Goal: Check status: Check status

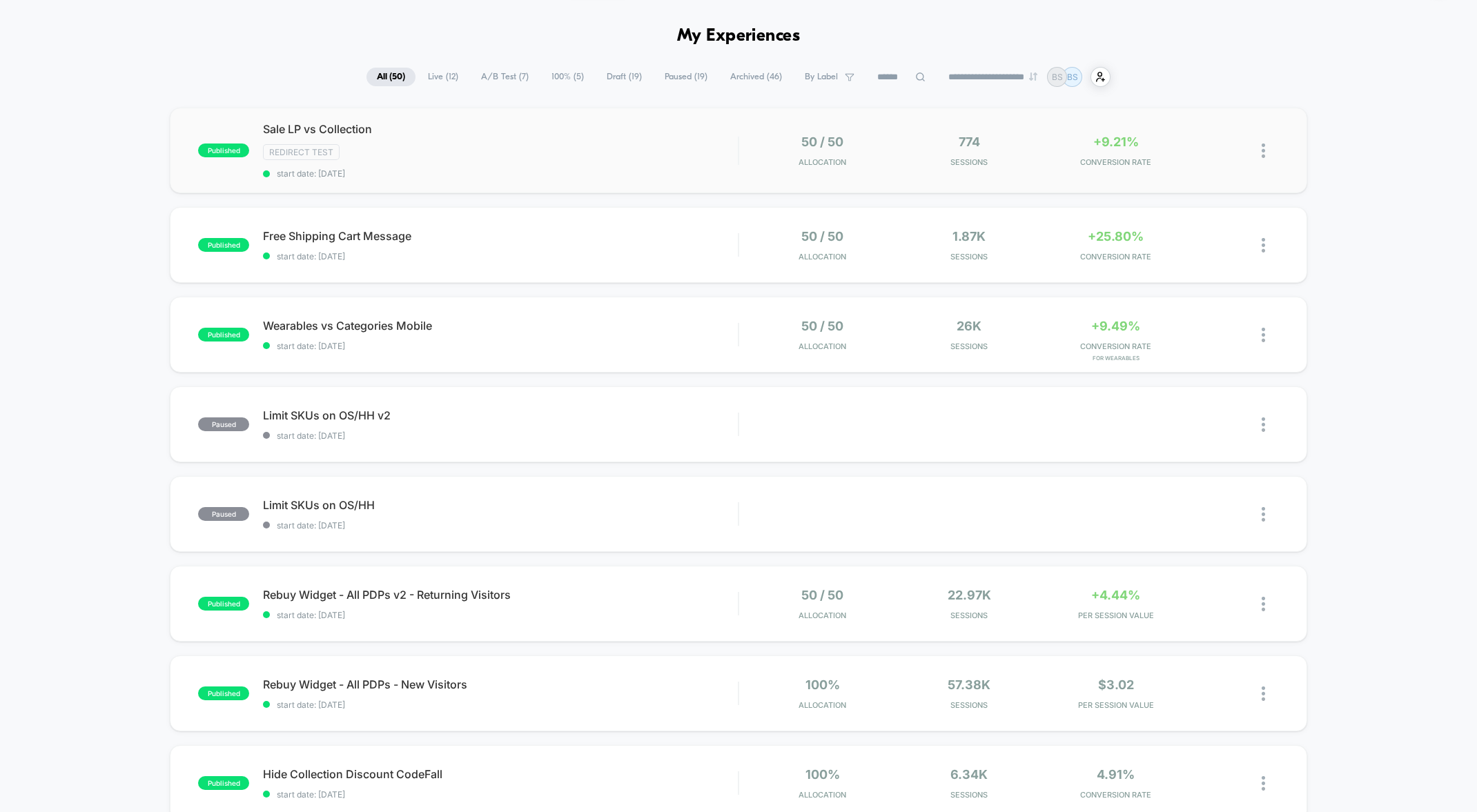
scroll to position [49, 0]
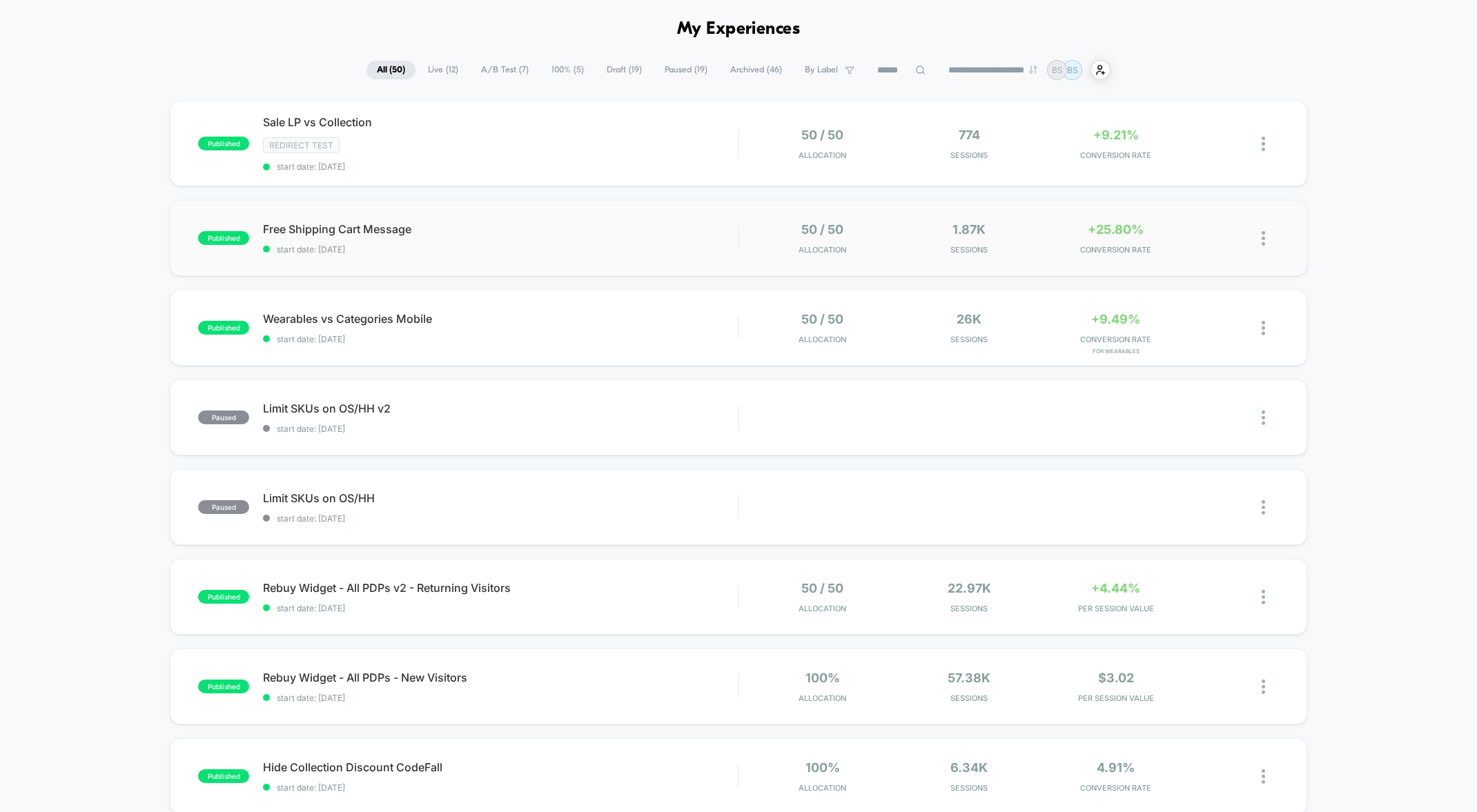
click at [891, 230] on div "50 / 50 Allocation" at bounding box center [822, 238] width 139 height 33
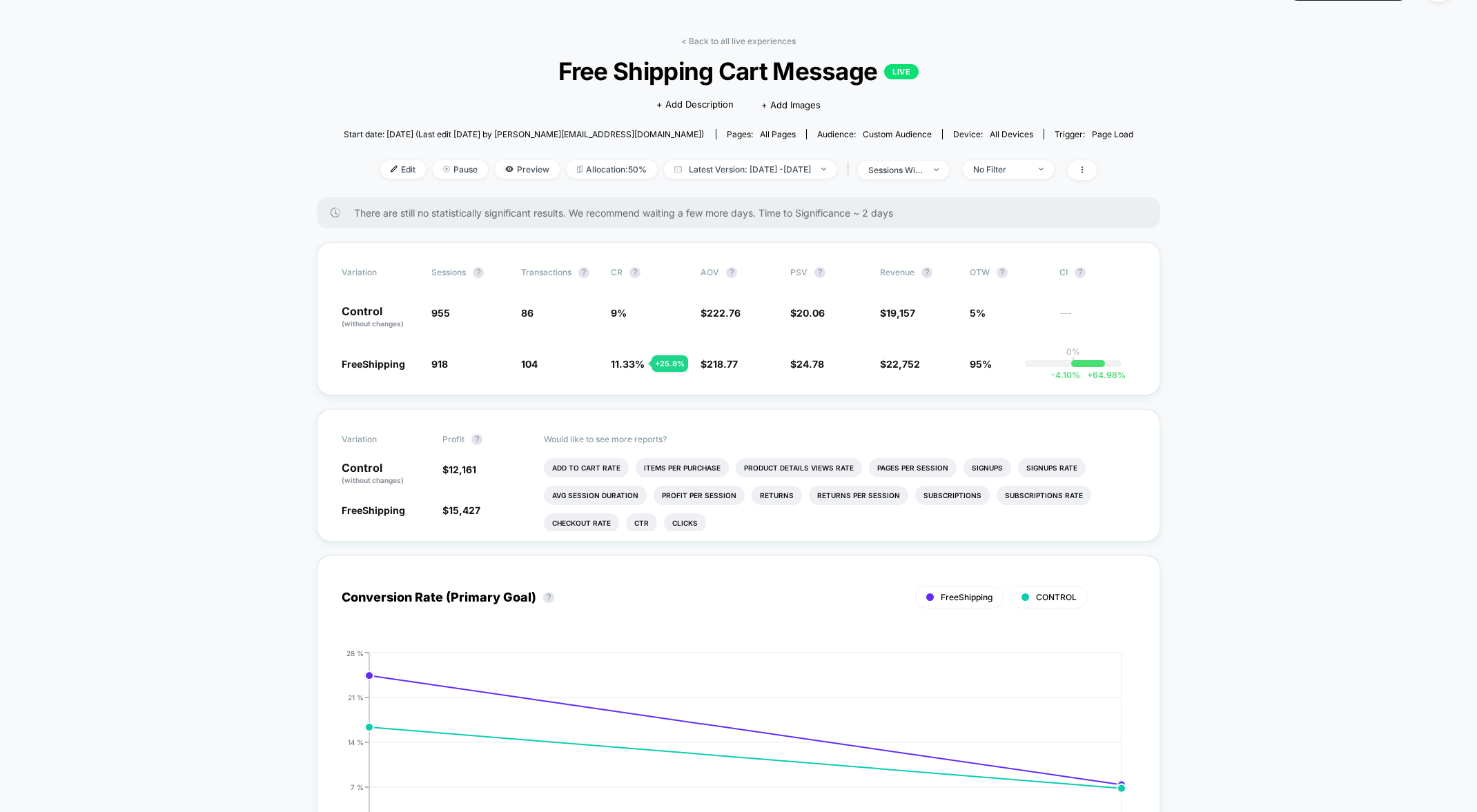
scroll to position [38, 0]
click at [713, 42] on link "< Back to all live experiences" at bounding box center [738, 39] width 114 height 11
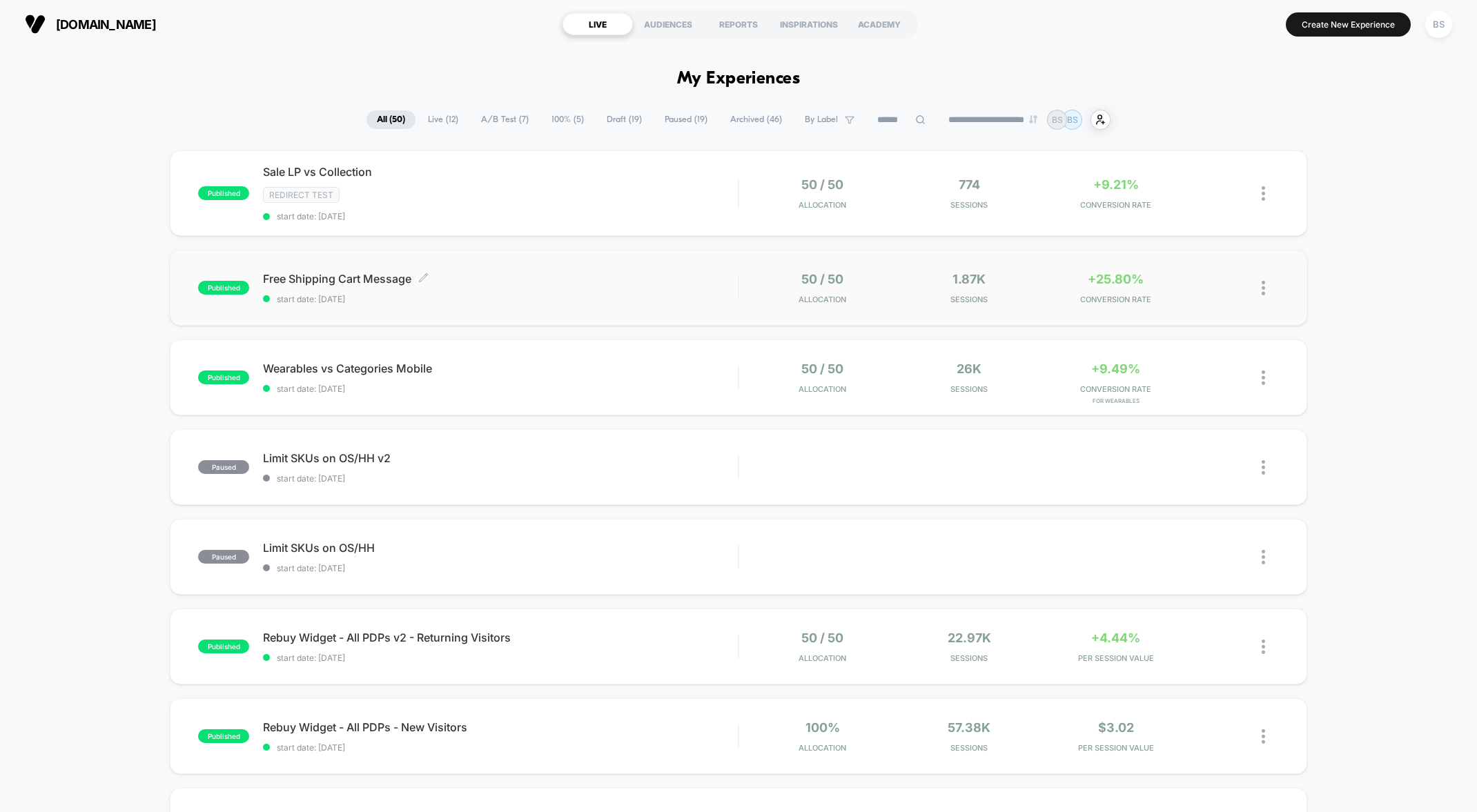
click at [715, 280] on span "Free Shipping Cart Message Click to edit experience details" at bounding box center [500, 279] width 475 height 14
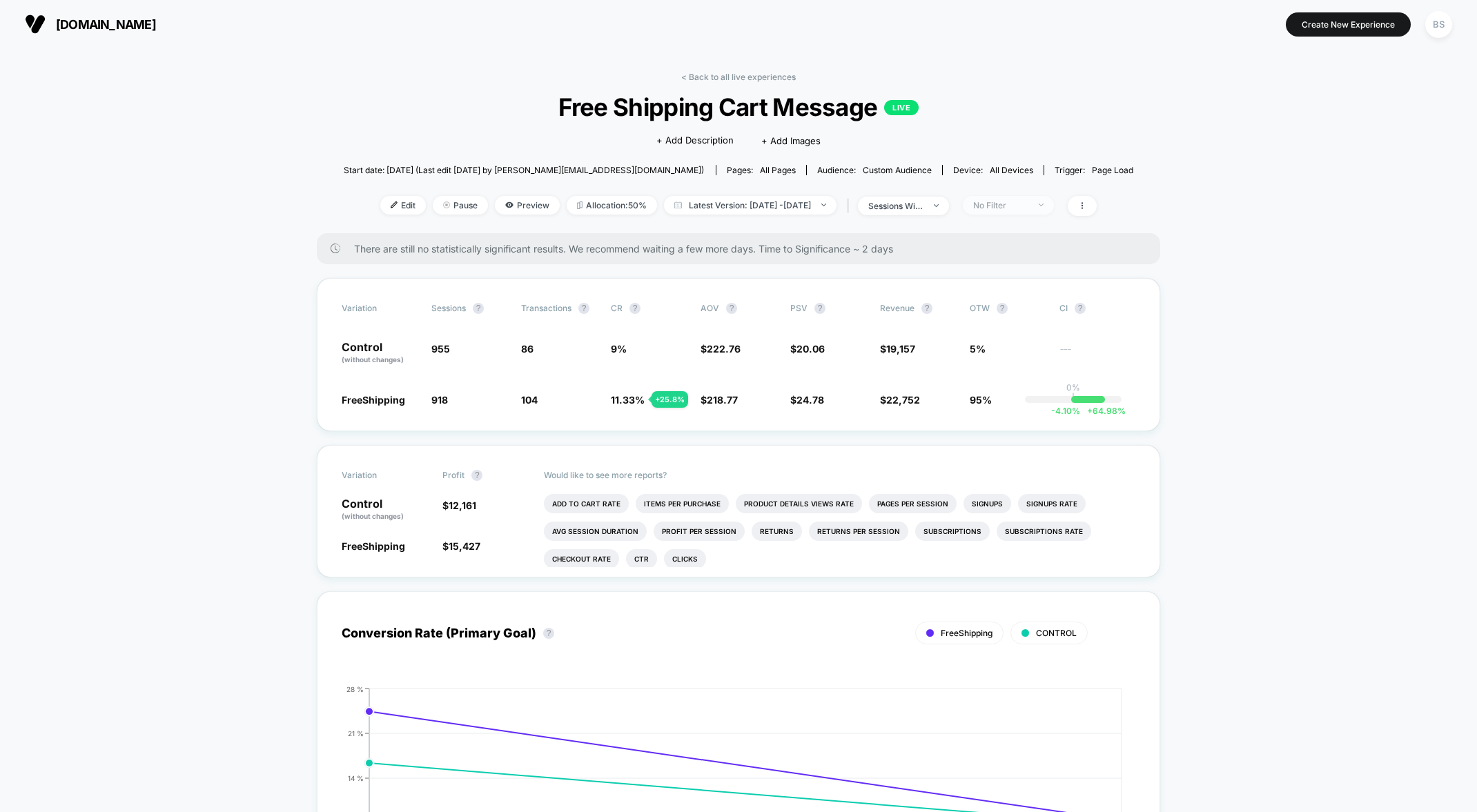
click at [1010, 202] on div "No Filter" at bounding box center [1001, 205] width 55 height 11
click at [1004, 343] on span "New Visitors" at bounding box center [1019, 340] width 57 height 12
click at [1013, 409] on button "Save" at bounding box center [1032, 406] width 126 height 23
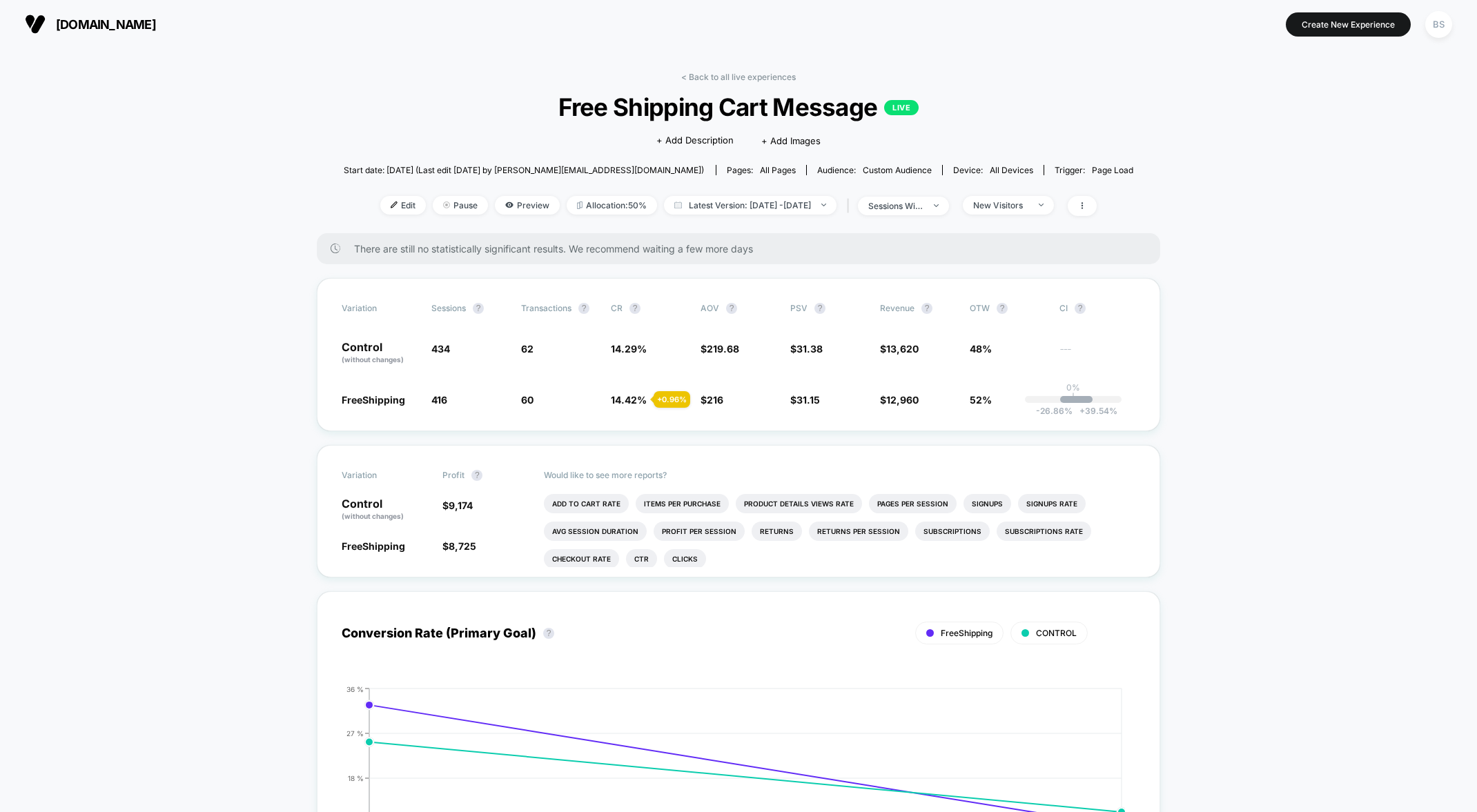
click at [1082, 193] on div "< Back to all live experiences Free Shipping Cart Message LIVE Click to edit ex…" at bounding box center [738, 153] width 790 height 161
click at [1054, 206] on span "New Visitors" at bounding box center [1008, 205] width 91 height 18
click at [1025, 304] on div "Mobile Visitors ? Desktop Visitors ? Returning Visitors ? New Visitors ? No Fil…" at bounding box center [1032, 334] width 169 height 211
click at [1025, 307] on span "Returning Visitors" at bounding box center [1030, 312] width 79 height 12
click at [1023, 395] on button "Save" at bounding box center [1032, 406] width 126 height 23
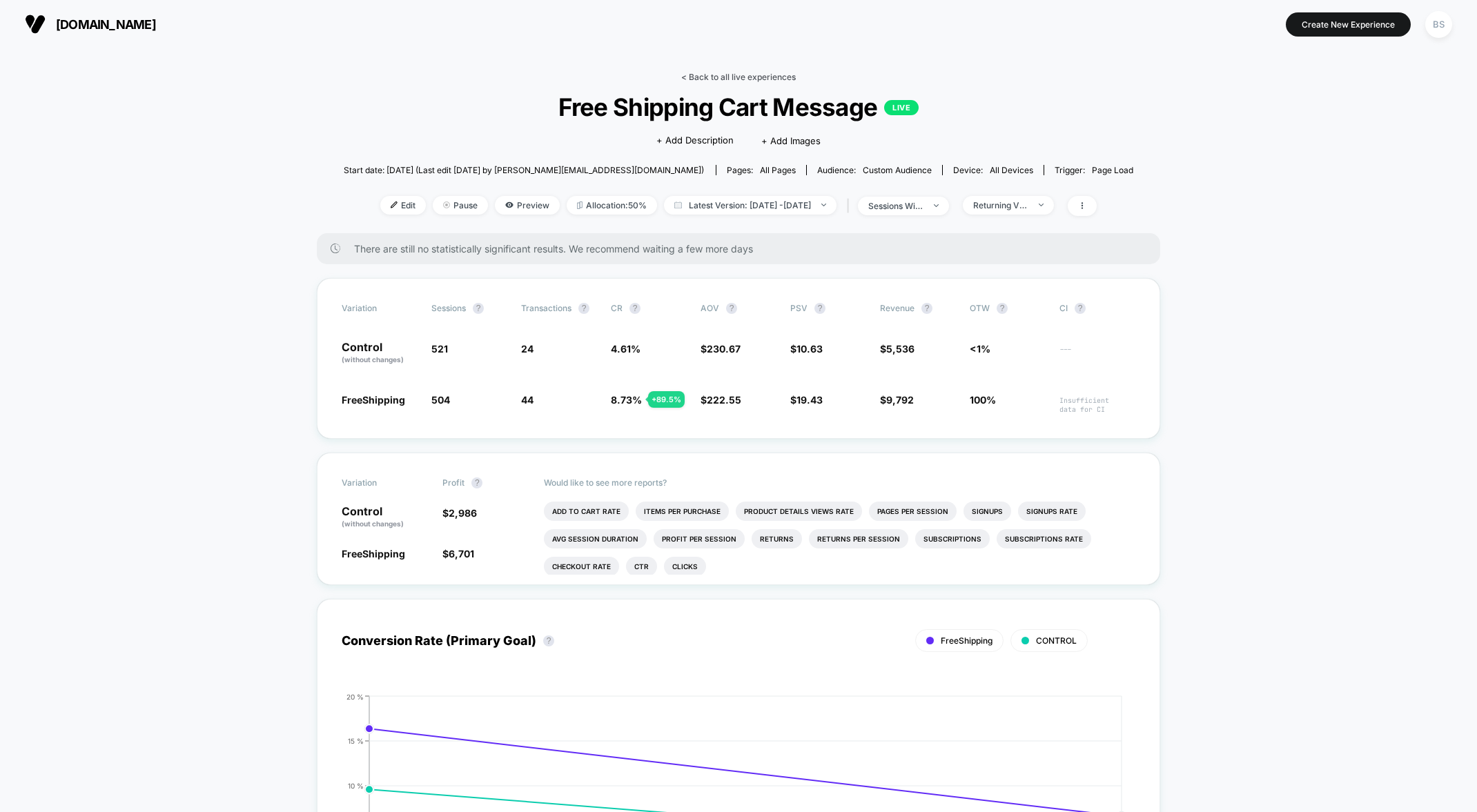
click at [738, 73] on link "< Back to all live experiences" at bounding box center [738, 77] width 114 height 11
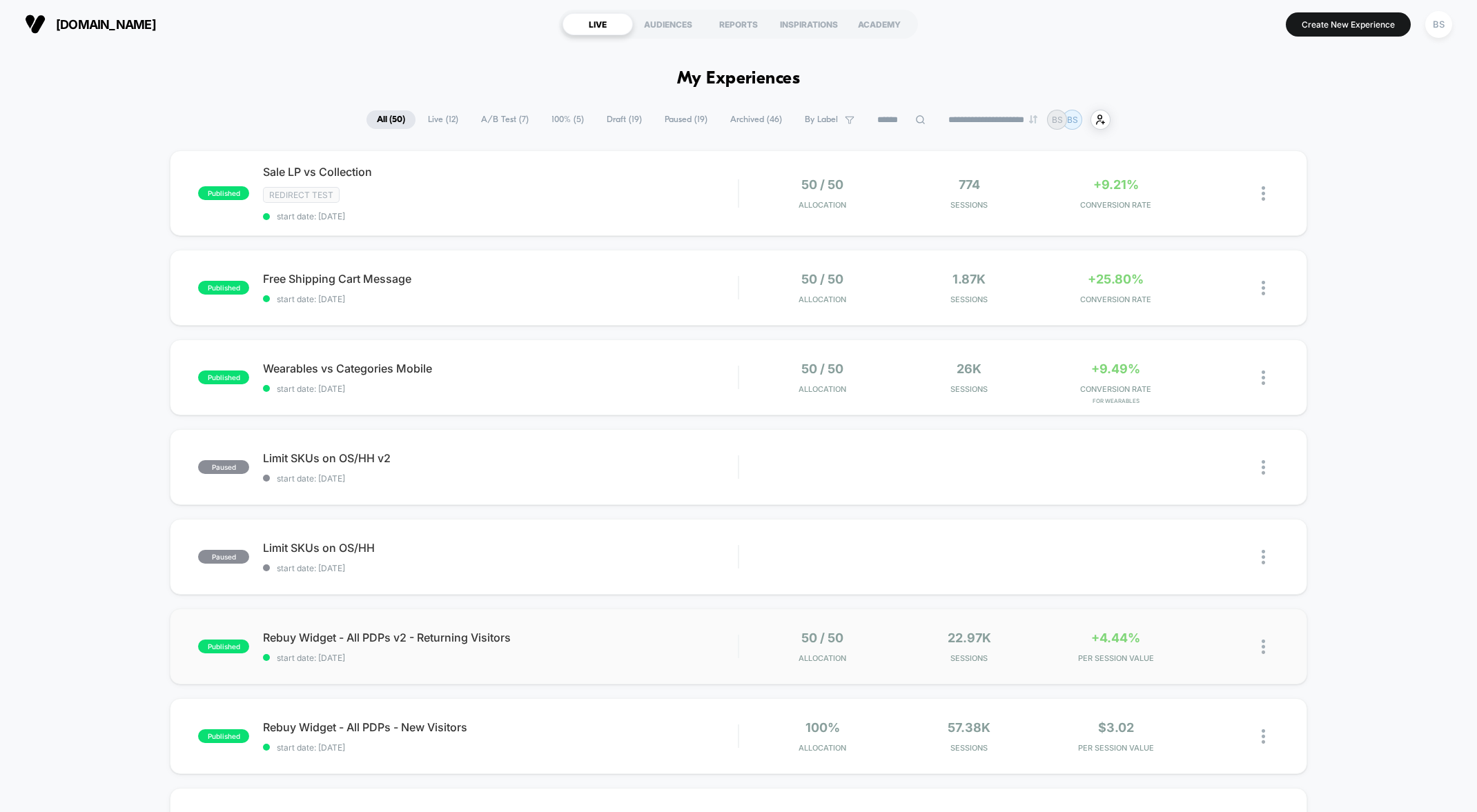
click at [876, 640] on div "50 / 50 Allocation" at bounding box center [822, 647] width 139 height 33
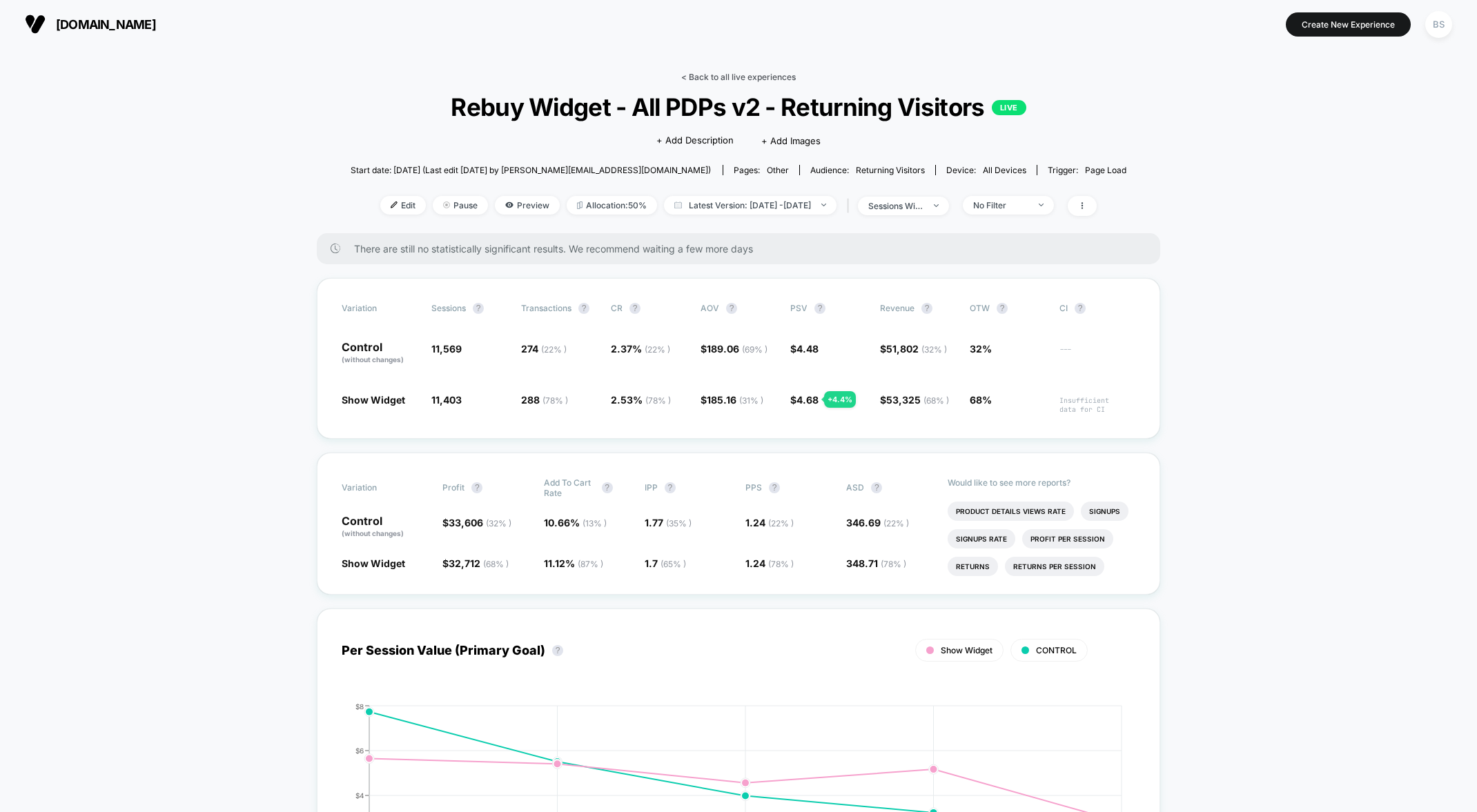
click at [717, 78] on link "< Back to all live experiences" at bounding box center [738, 77] width 114 height 11
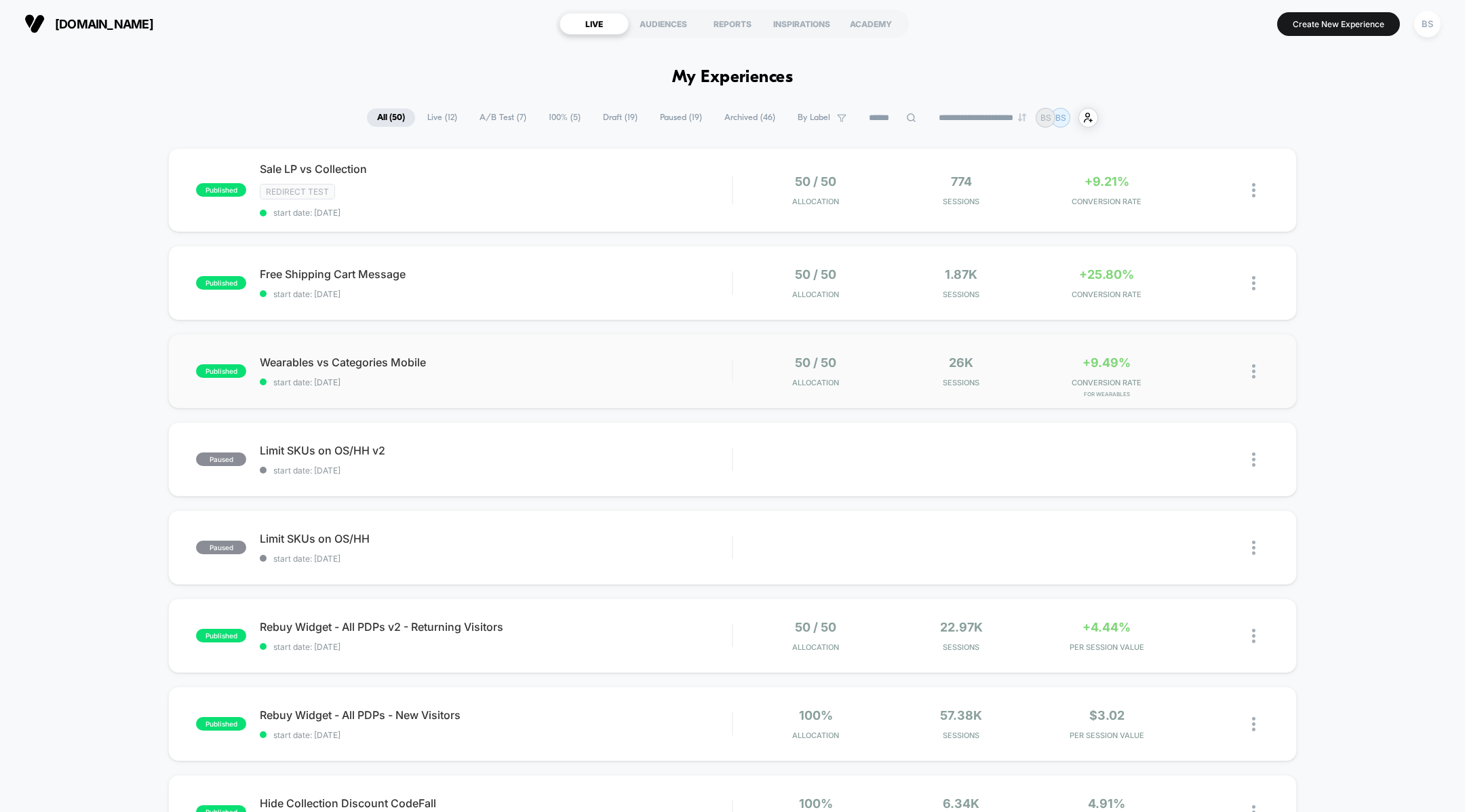
drag, startPoint x: 609, startPoint y: 272, endPoint x: 595, endPoint y: 350, distance: 79.2
click at [595, 350] on div "published Sale LP vs Collection Redirect Test start date: [DATE] 50 / 50 Alloca…" at bounding box center [732, 709] width 1465 height 1122
click at [609, 356] on span "Wearables vs Categories Mobile Click to edit experience details" at bounding box center [496, 363] width 472 height 14
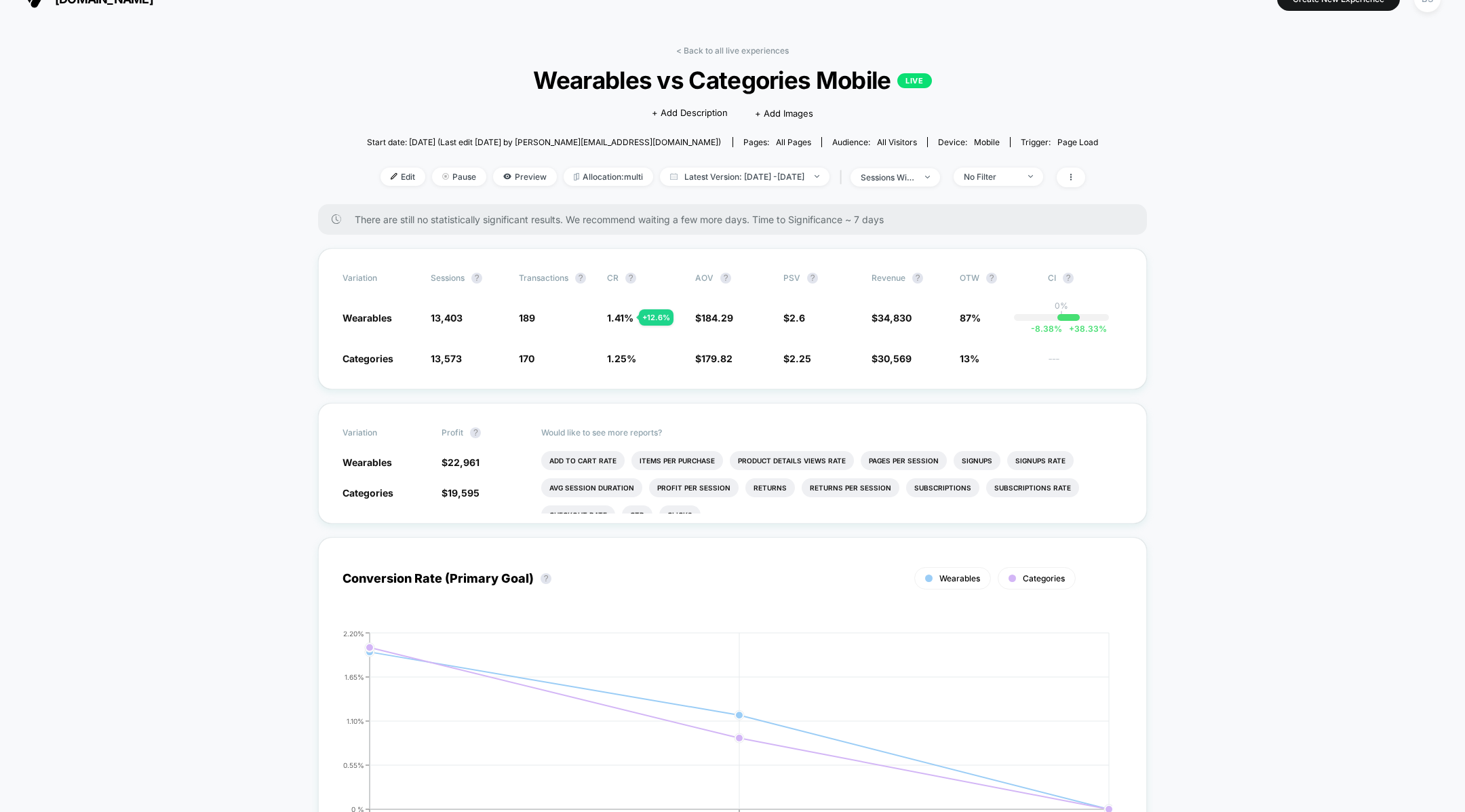
scroll to position [39, 0]
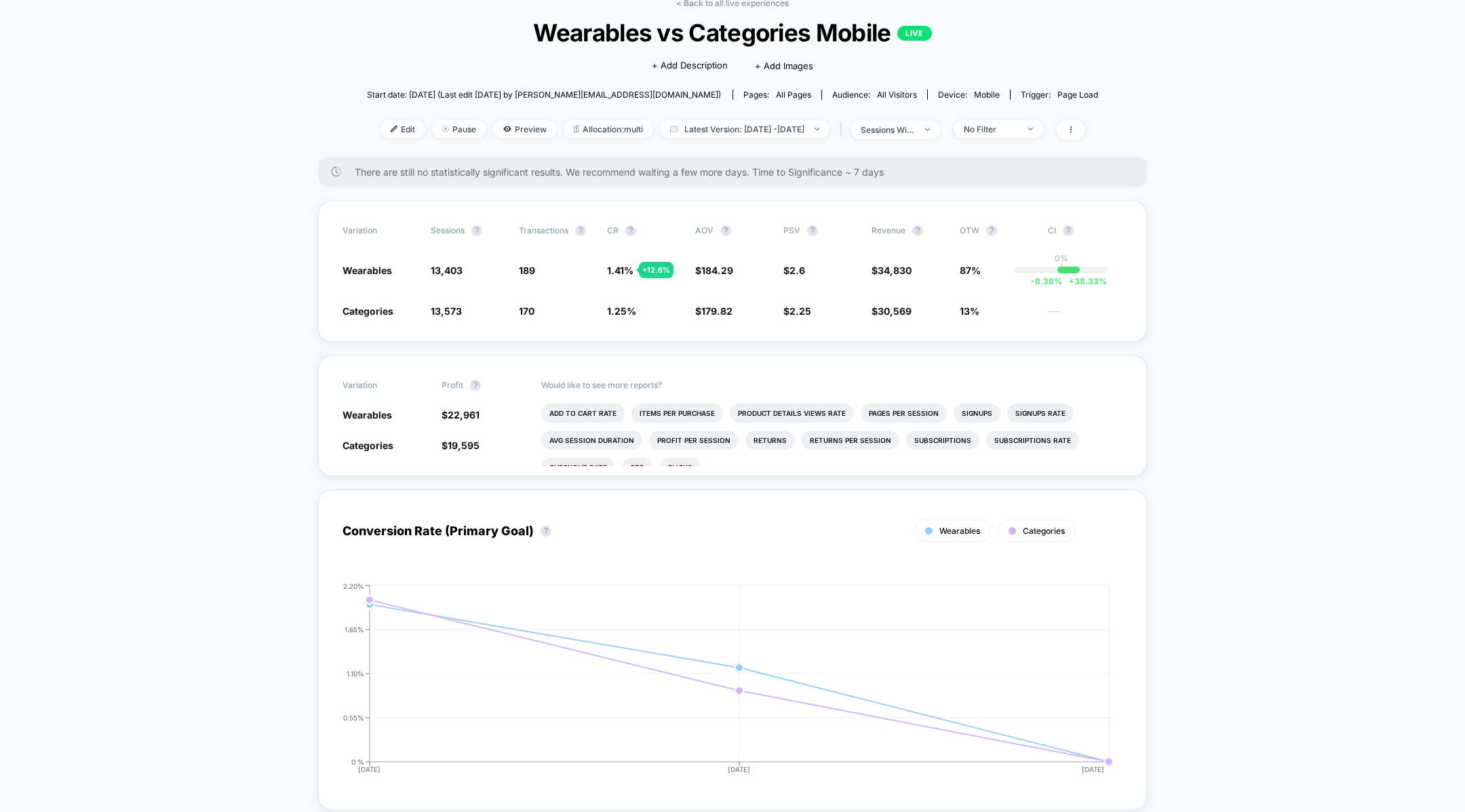
scroll to position [0, 0]
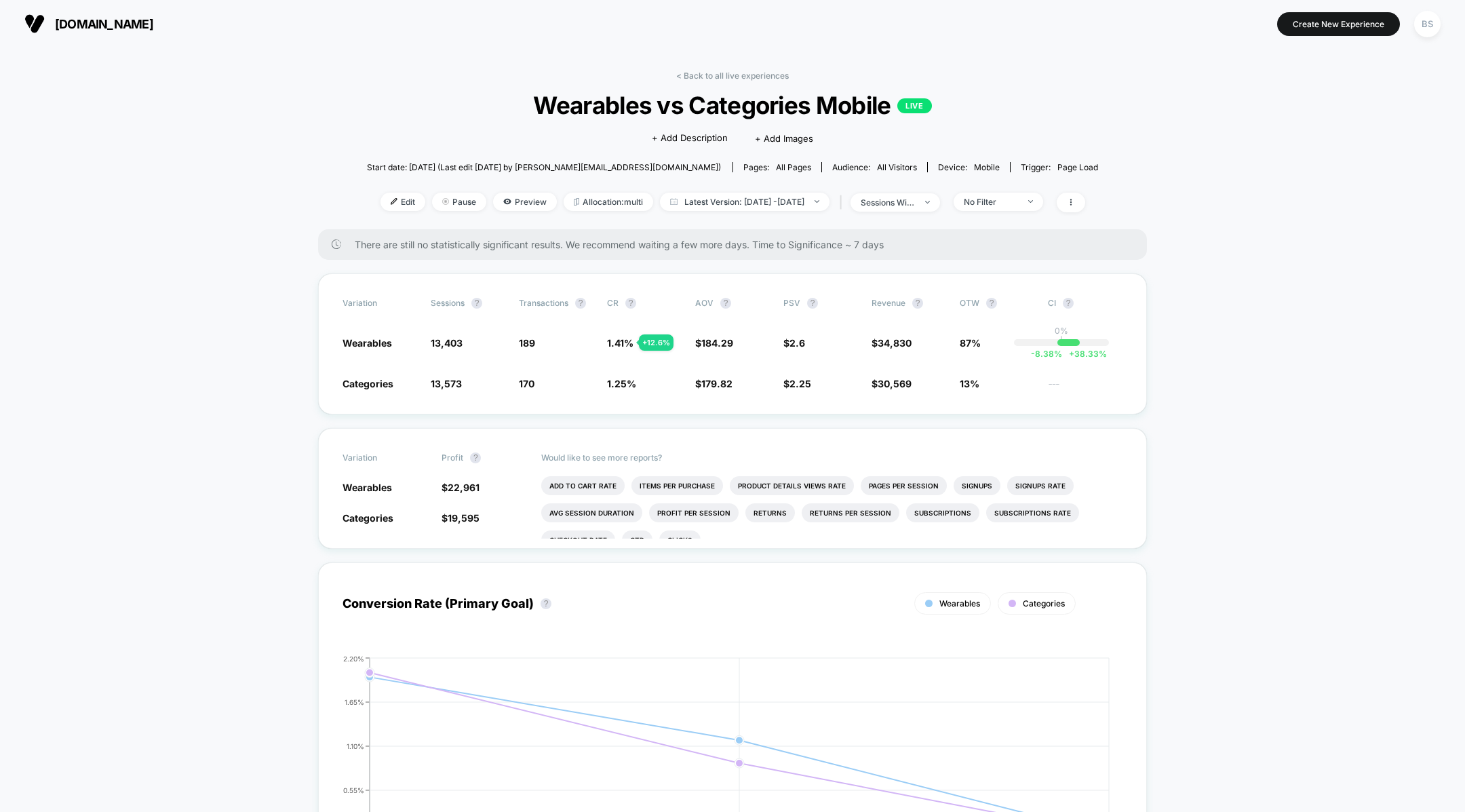
click at [743, 73] on link "< Back to all live experiences" at bounding box center [732, 76] width 113 height 10
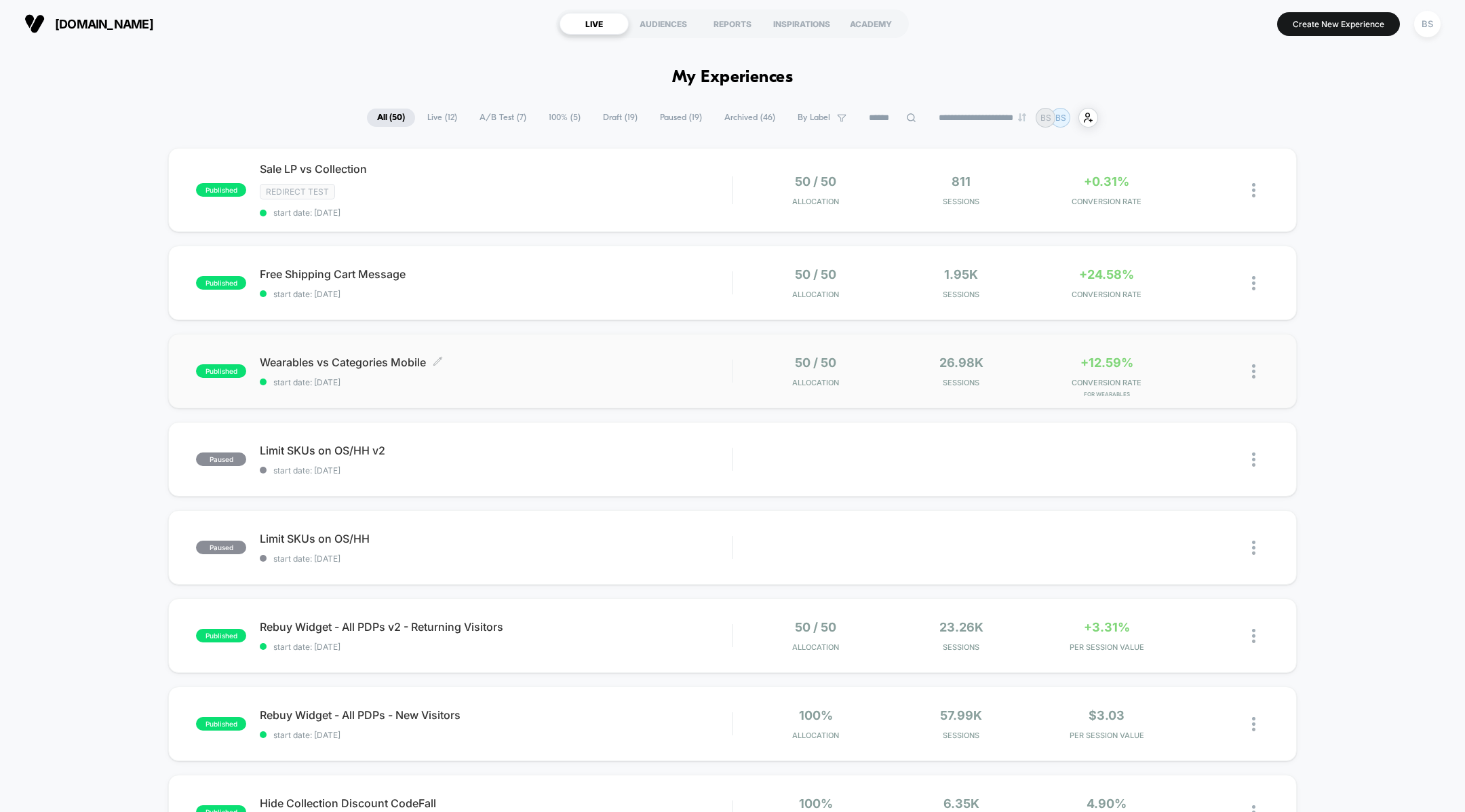
click at [707, 380] on span "start date: [DATE]" at bounding box center [496, 382] width 472 height 10
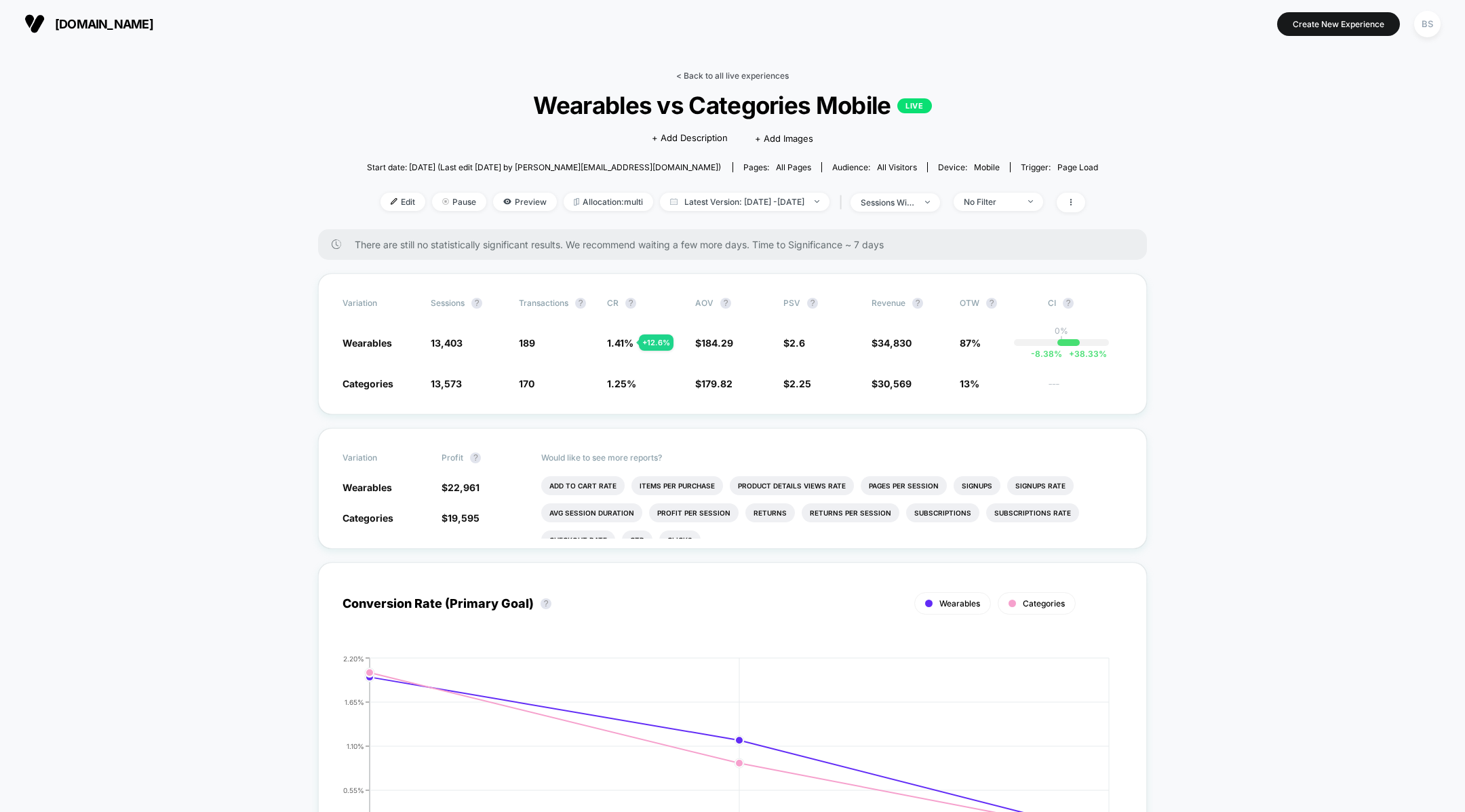
click at [752, 74] on link "< Back to all live experiences" at bounding box center [732, 76] width 113 height 10
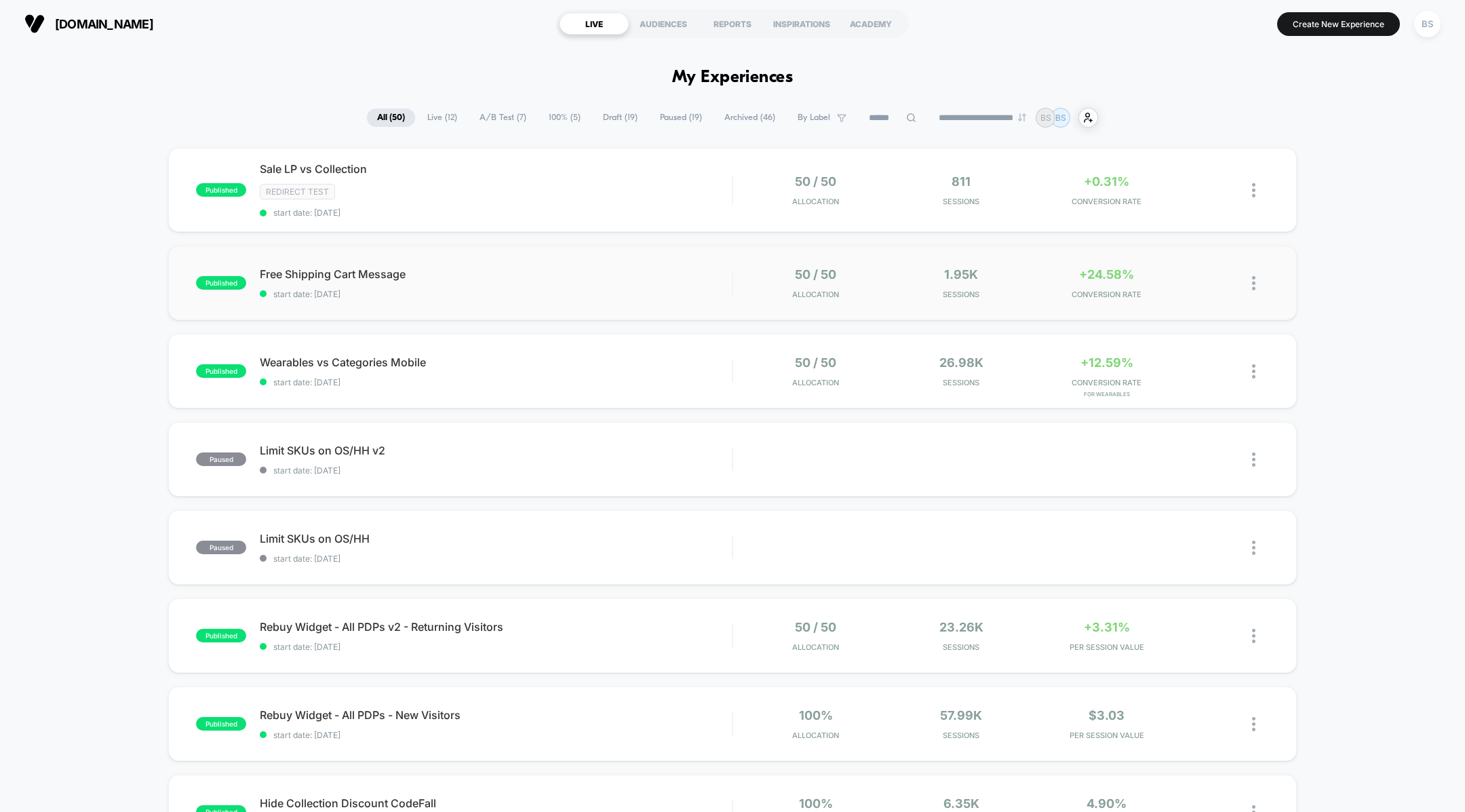
click at [747, 277] on div "50 / 50 Allocation" at bounding box center [816, 283] width 138 height 32
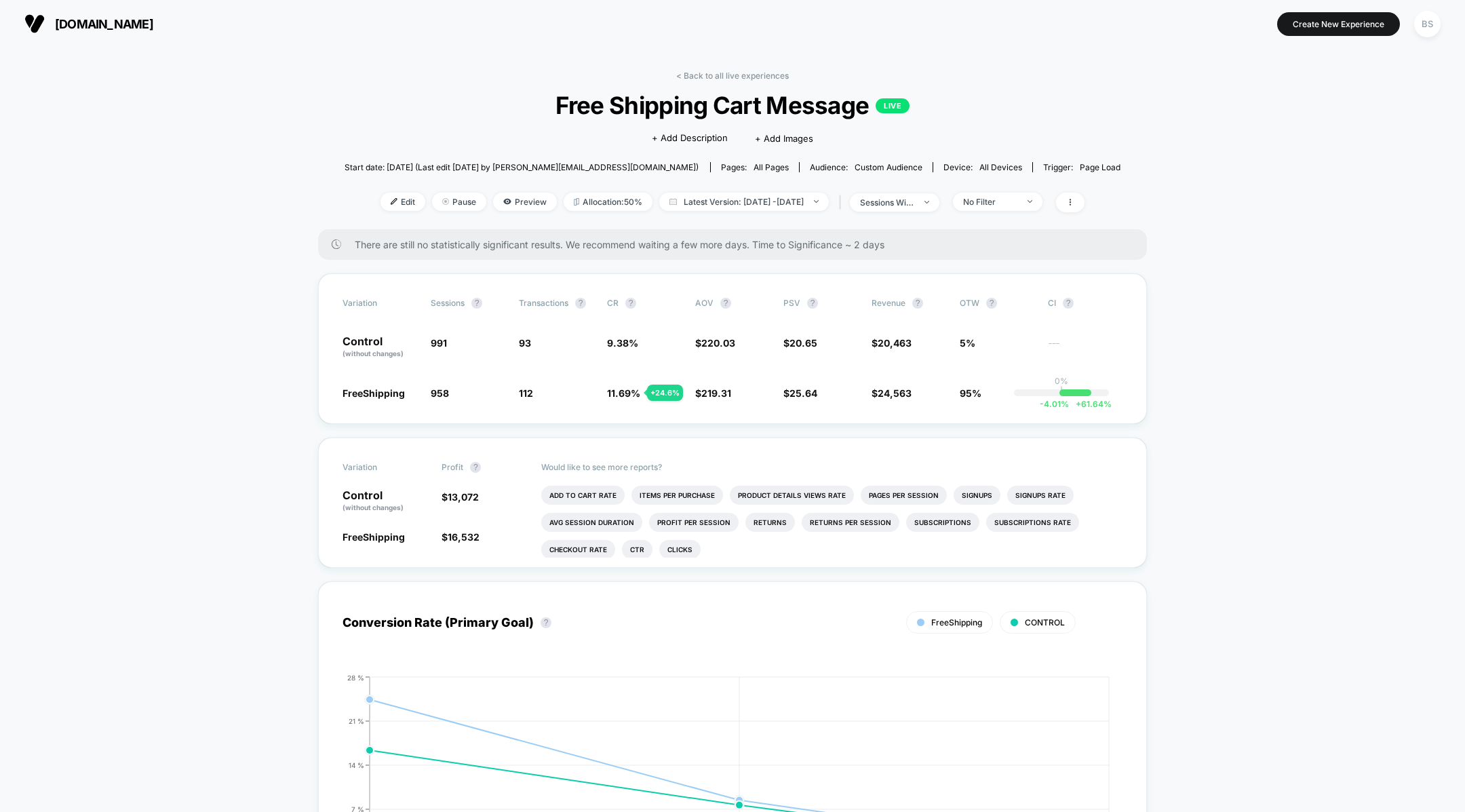
click at [708, 82] on div "< Back to all live experiences Free Shipping Cart Message LIVE Click to edit ex…" at bounding box center [733, 150] width 777 height 158
click at [716, 74] on link "< Back to all live experiences" at bounding box center [732, 76] width 113 height 10
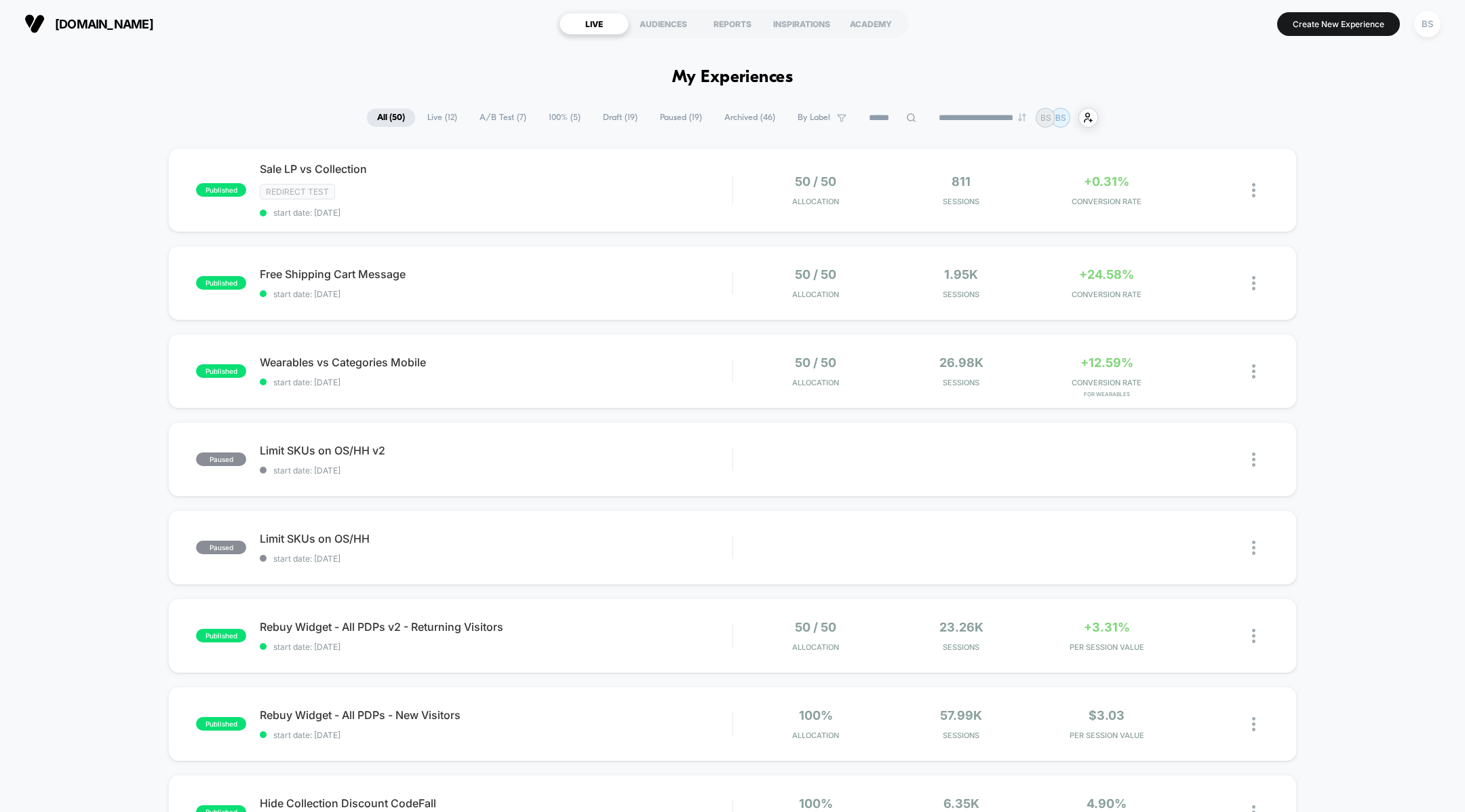
click at [498, 121] on span "A/B Test ( 7 )" at bounding box center [503, 117] width 67 height 18
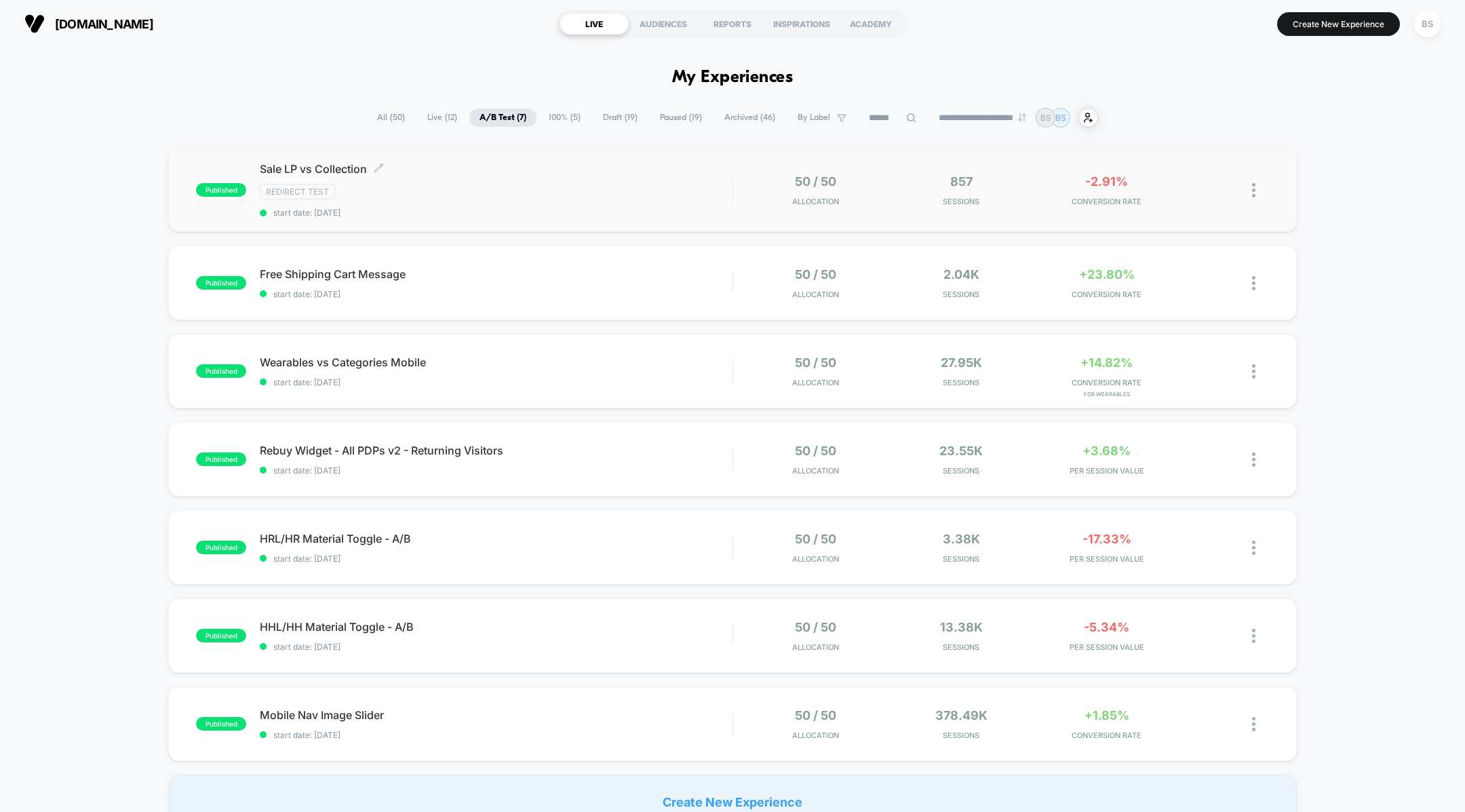
click at [640, 175] on div "Sale LP vs Collection Click to edit experience details Click to edit experience…" at bounding box center [496, 190] width 472 height 56
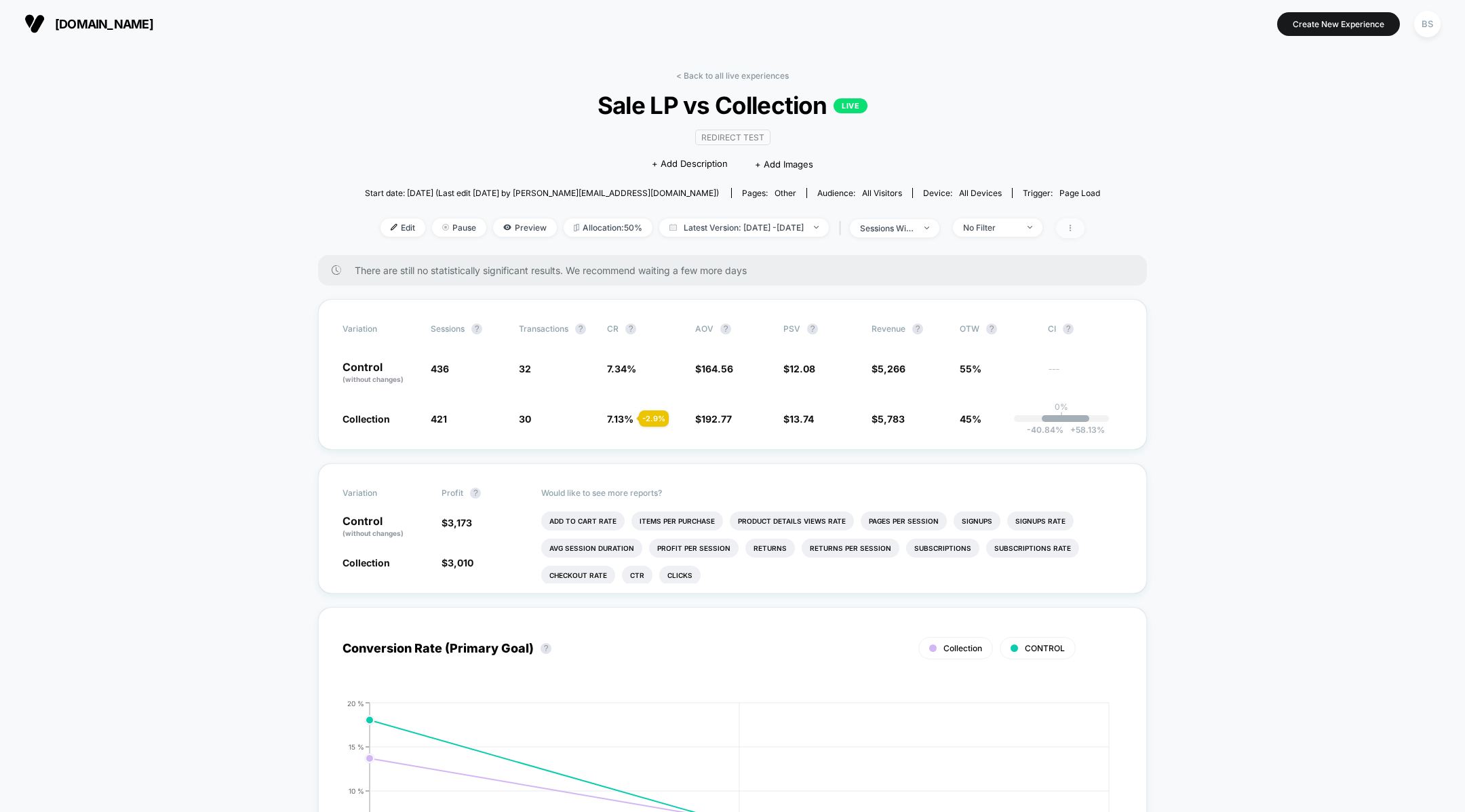
click at [1084, 235] on span at bounding box center [1070, 228] width 28 height 19
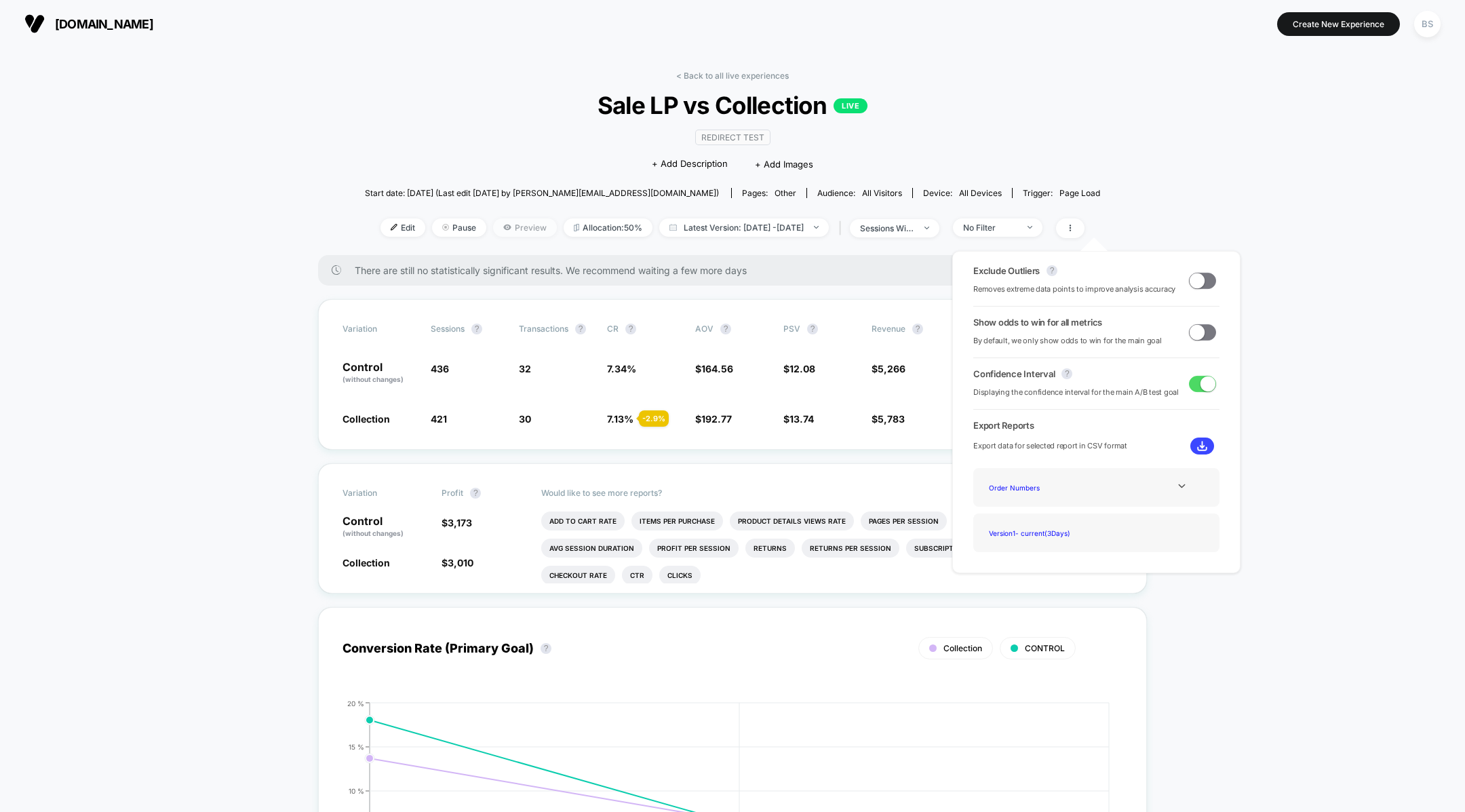
click at [502, 224] on span "Preview" at bounding box center [525, 227] width 64 height 18
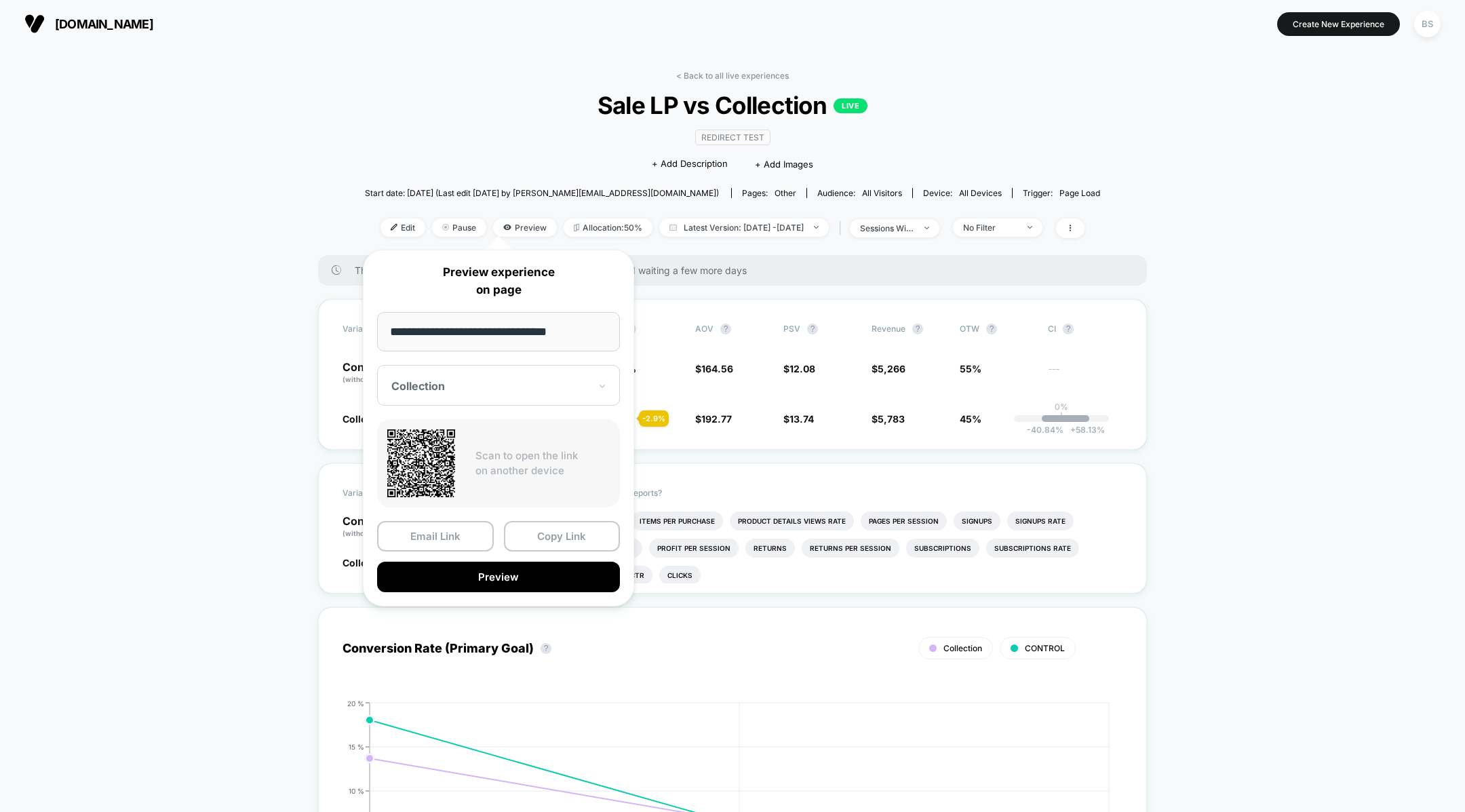
click at [511, 372] on div "Collection" at bounding box center [499, 385] width 243 height 41
click at [471, 452] on div "CONTROL" at bounding box center [499, 457] width 229 height 24
click at [523, 537] on button "Copy Link" at bounding box center [562, 536] width 117 height 31
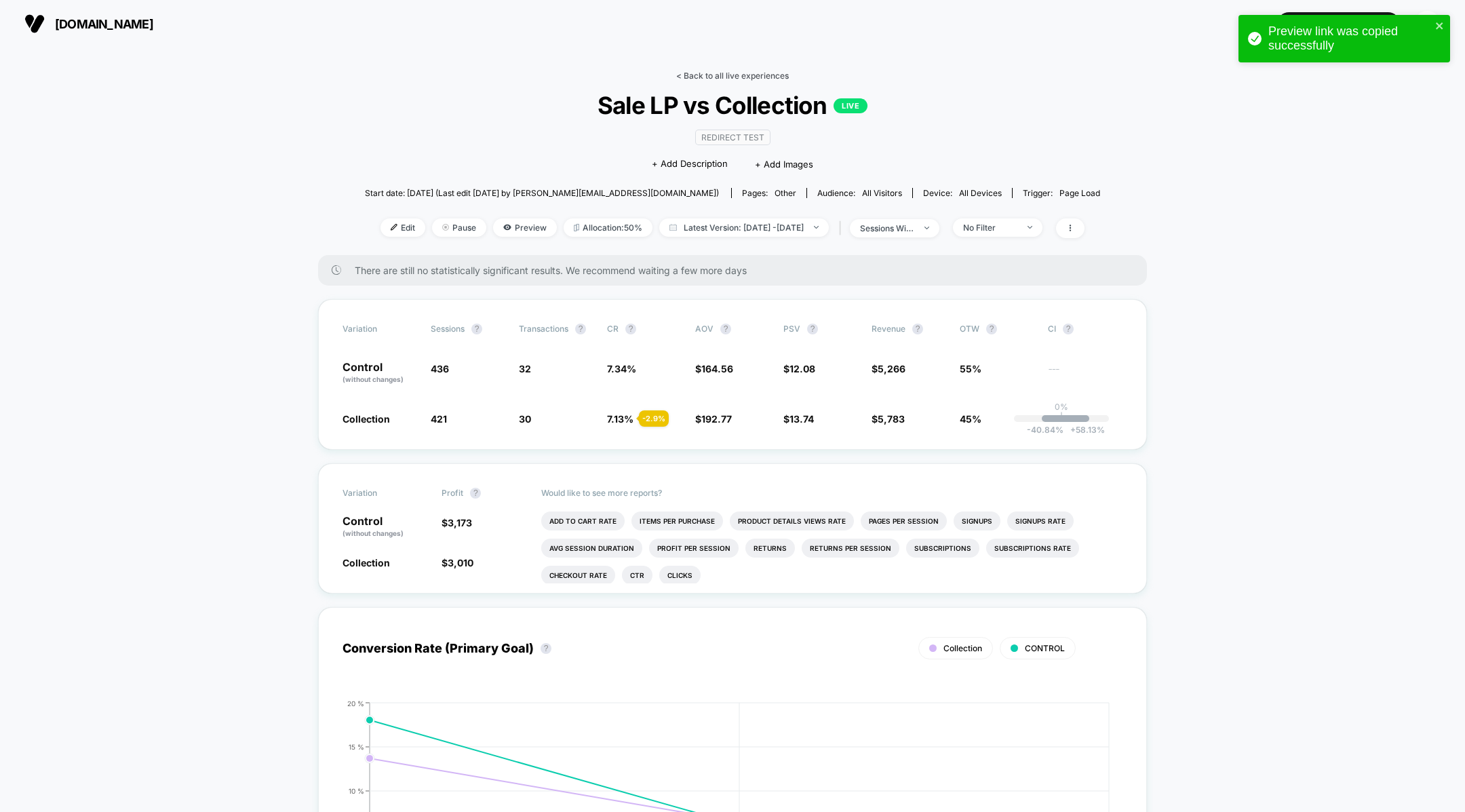
click at [690, 71] on link "< Back to all live experiences" at bounding box center [732, 76] width 113 height 10
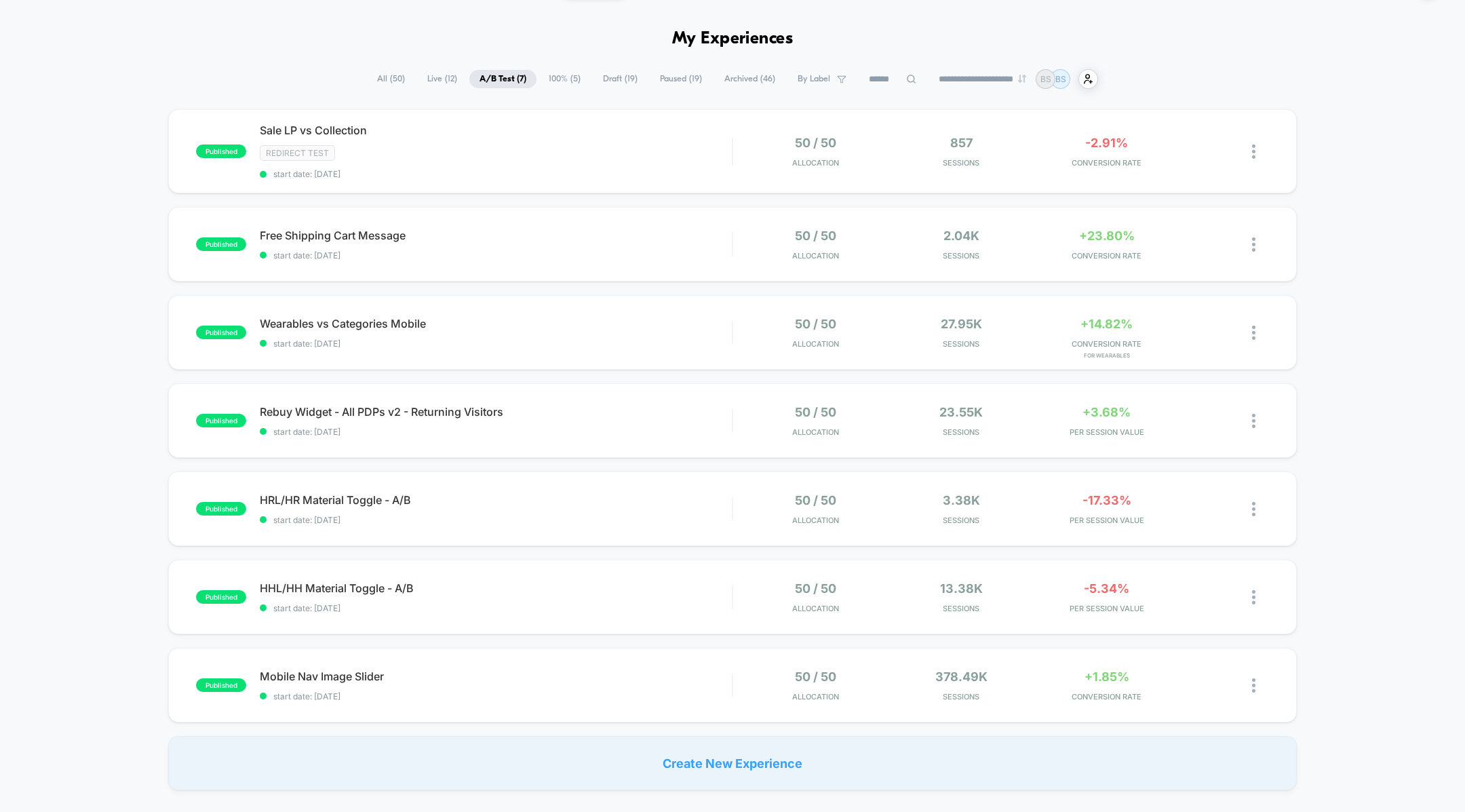
scroll to position [47, 0]
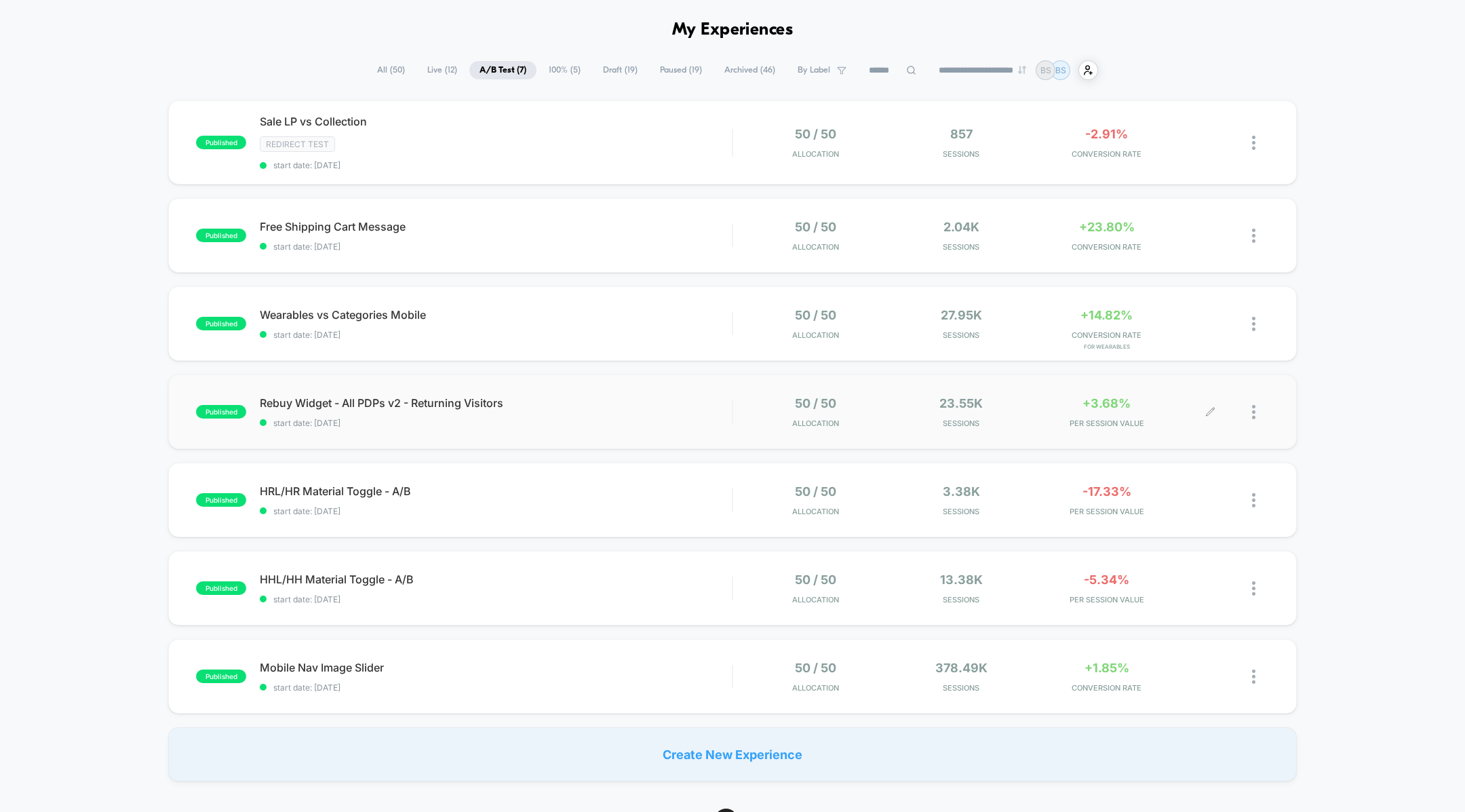
click at [743, 424] on div "50 / 50 Allocation 23.55k Sessions +3.68% PER SESSION VALUE" at bounding box center [1001, 412] width 536 height 32
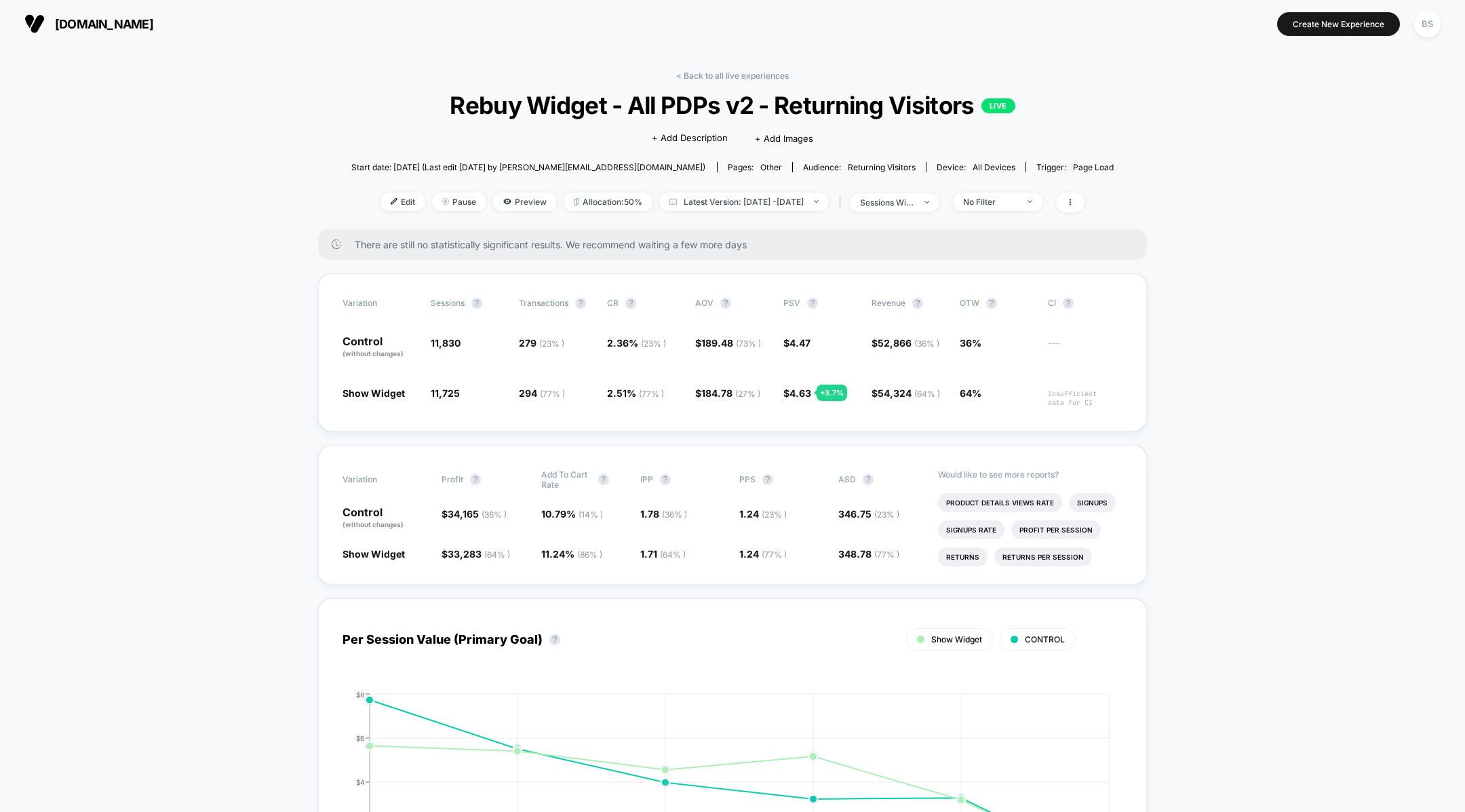
click at [716, 84] on div "< Back to all live experiences Rebuy Widget - All PDPs v2 - Returning Visitors …" at bounding box center [733, 150] width 763 height 158
click at [713, 71] on link "< Back to all live experiences" at bounding box center [732, 76] width 113 height 10
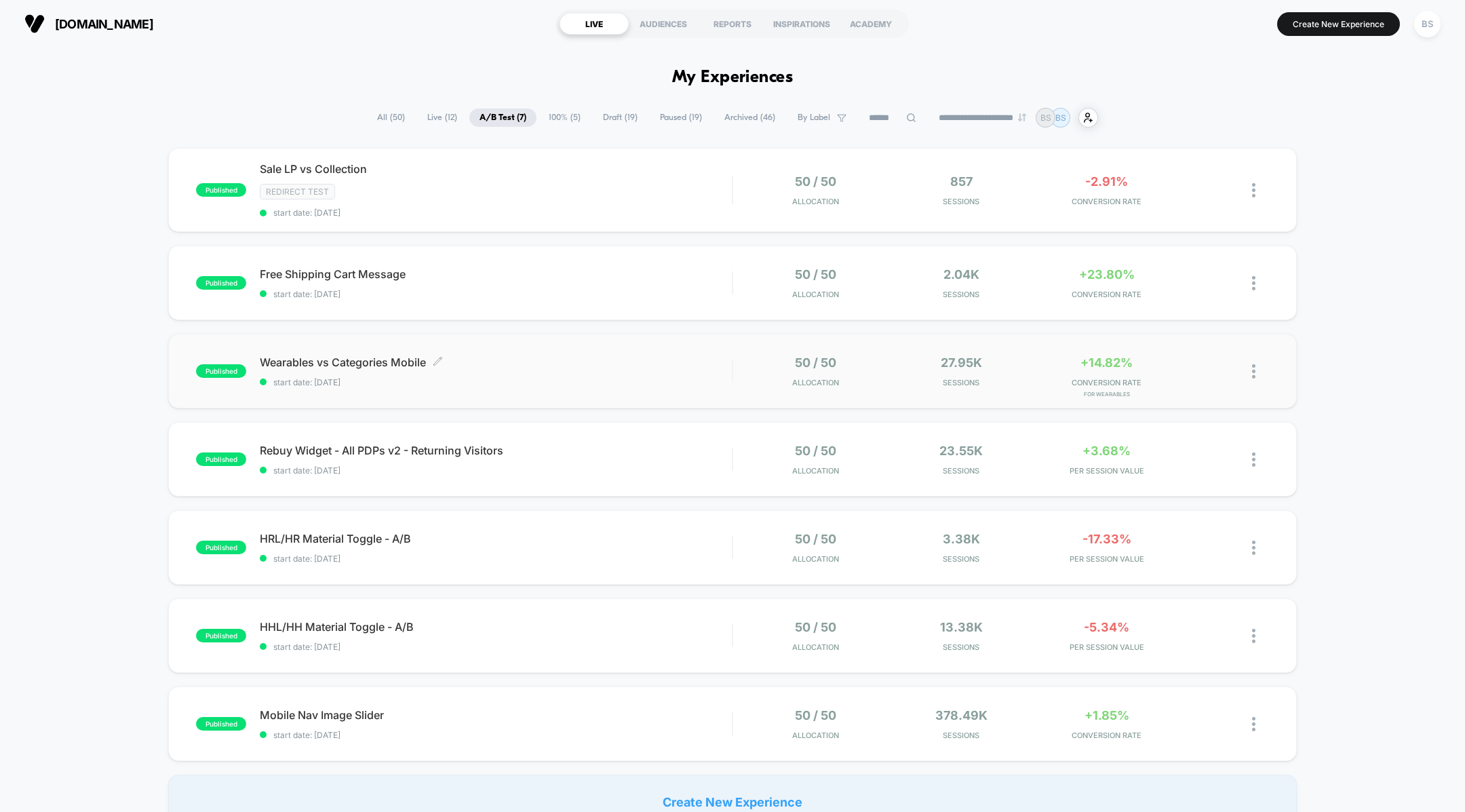
click at [630, 356] on span "Wearables vs Categories Mobile Click to edit experience details" at bounding box center [496, 363] width 472 height 14
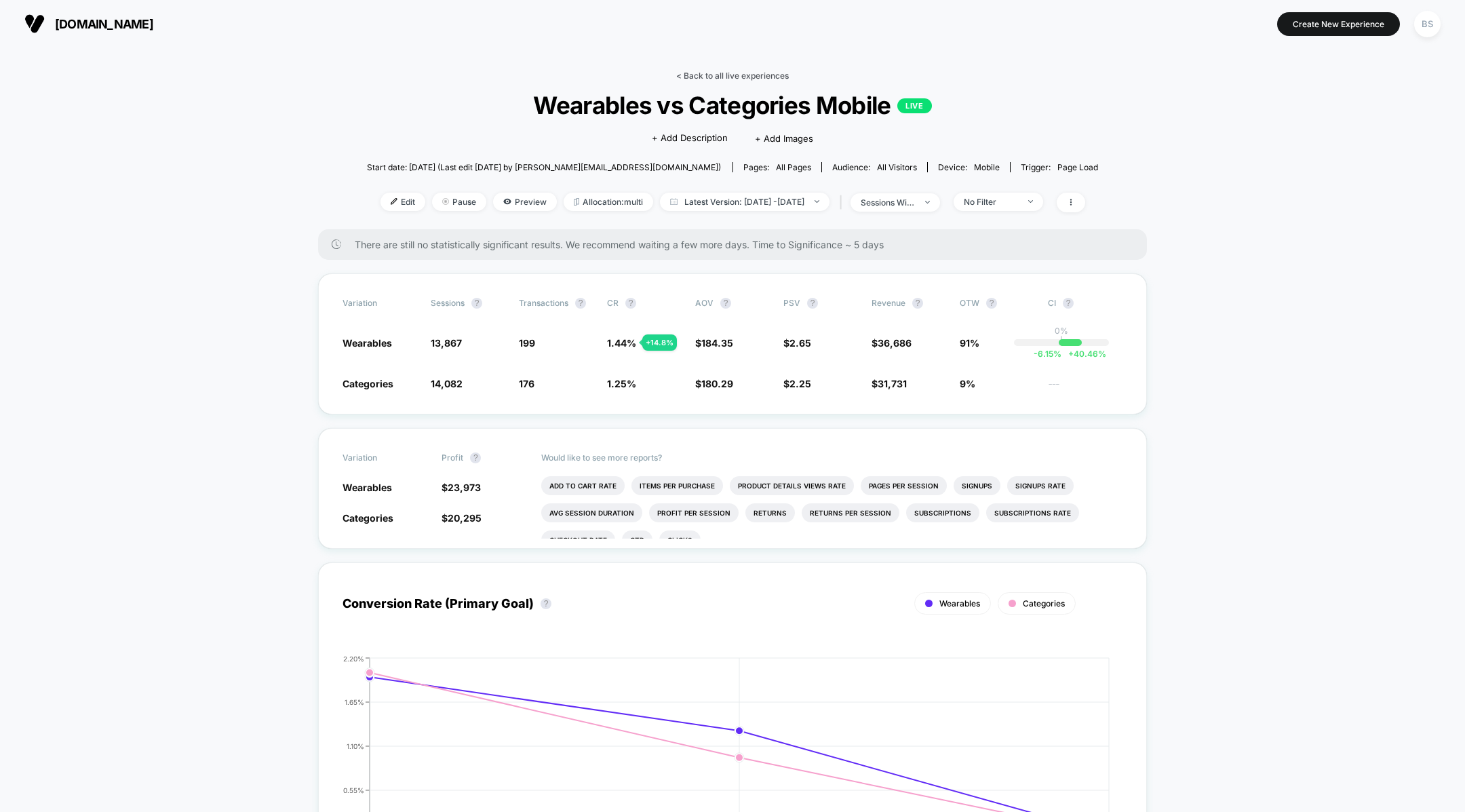
click at [744, 71] on link "< Back to all live experiences" at bounding box center [732, 76] width 113 height 10
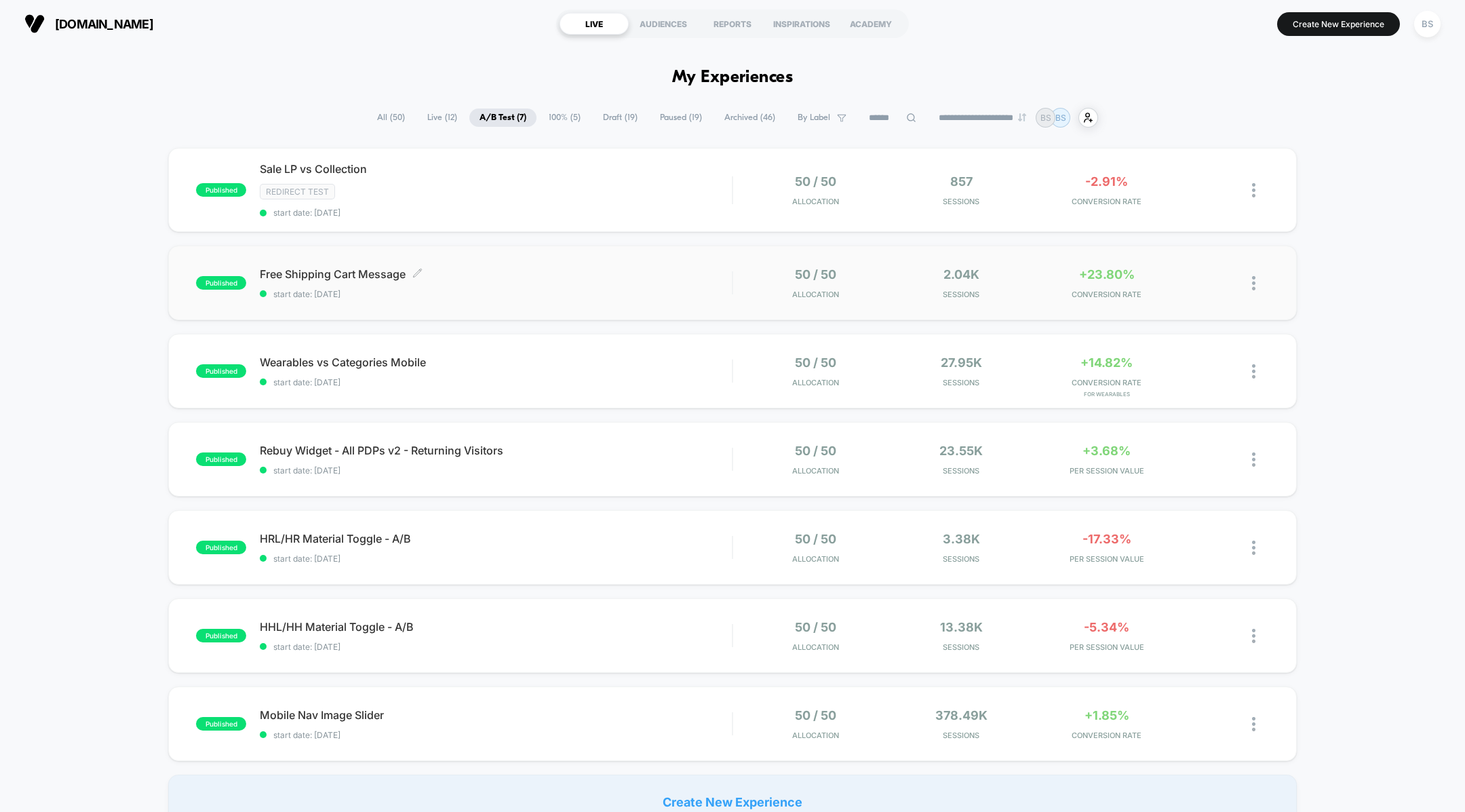
click at [624, 281] on div "Free Shipping Cart Message Click to edit experience details Click to edit exper…" at bounding box center [496, 283] width 472 height 32
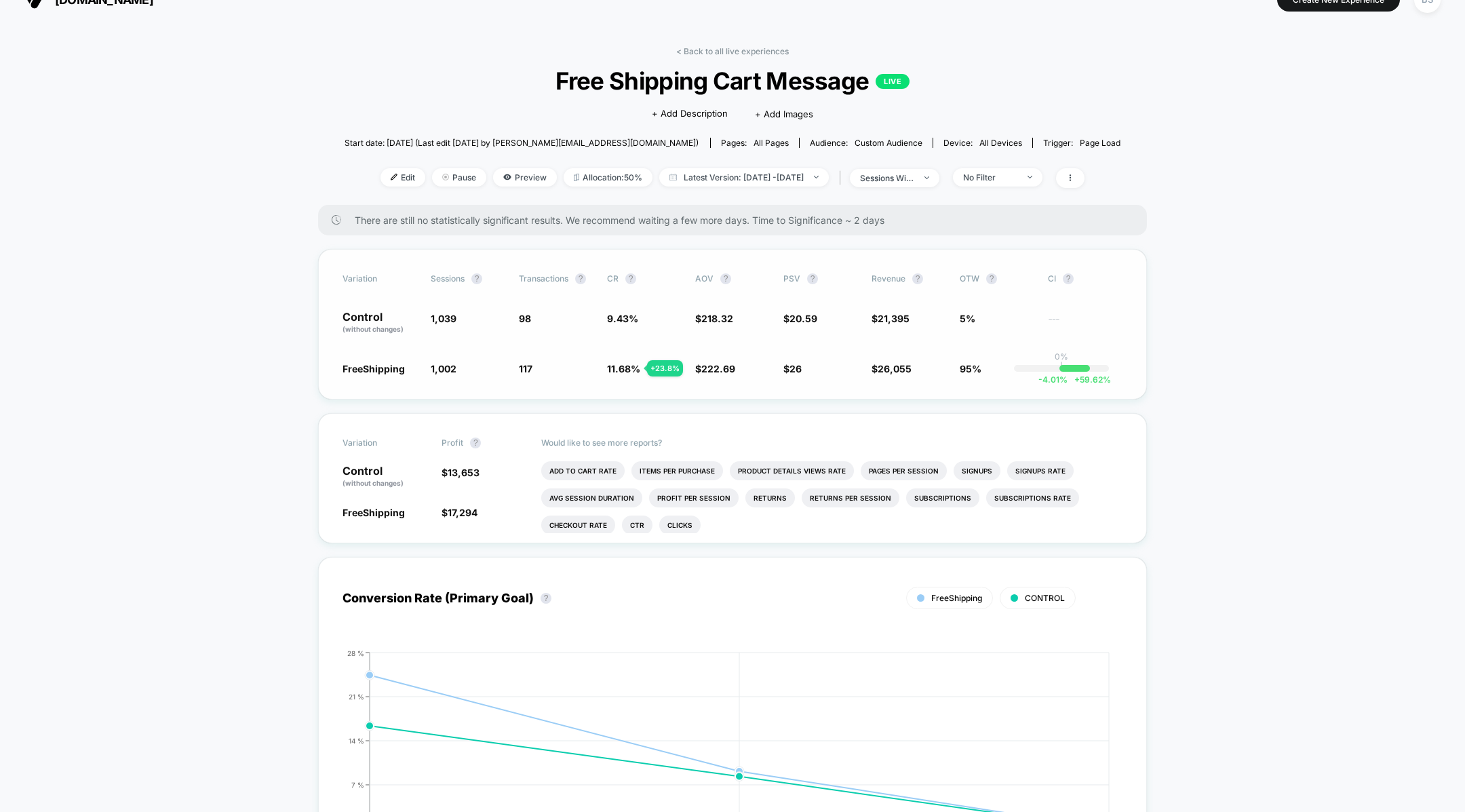
scroll to position [26, 0]
